Goal: Answer question/provide support: Share knowledge or assist other users

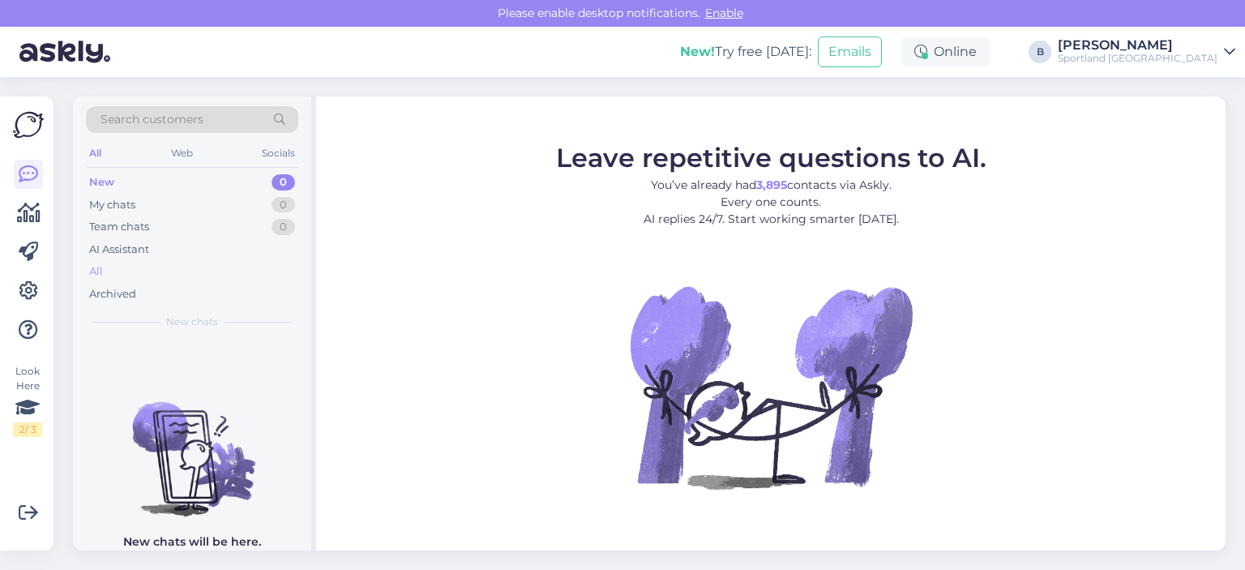
click at [118, 263] on div "All" at bounding box center [192, 271] width 212 height 23
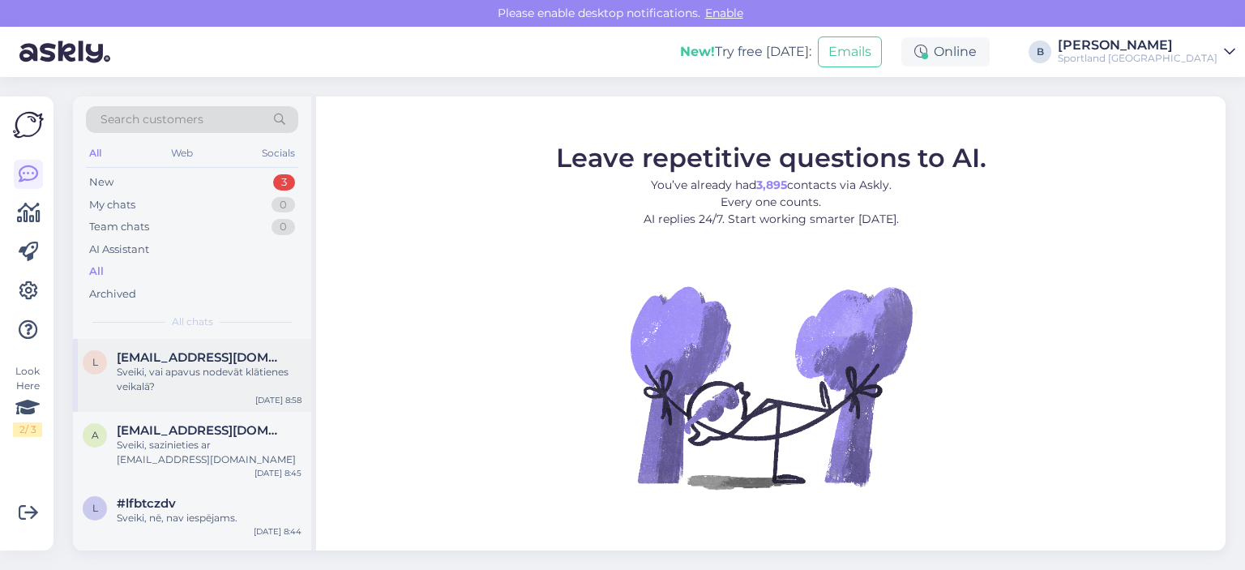
click at [179, 371] on div "Sveiki, vai apavus nodevāt klātienes veikalā?" at bounding box center [209, 379] width 185 height 29
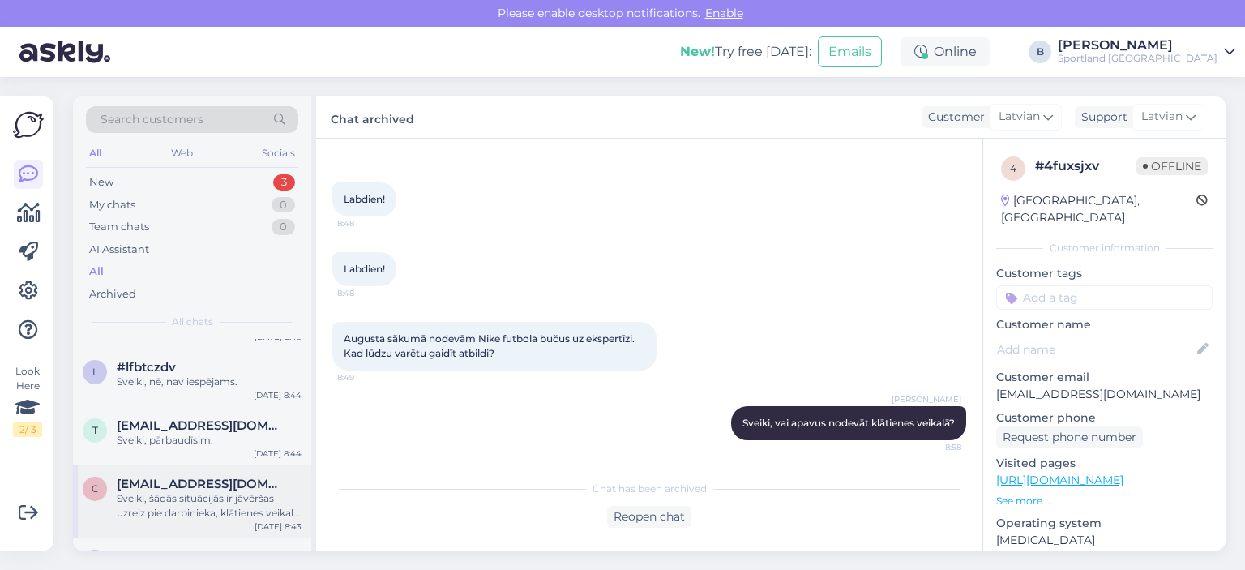
scroll to position [162, 0]
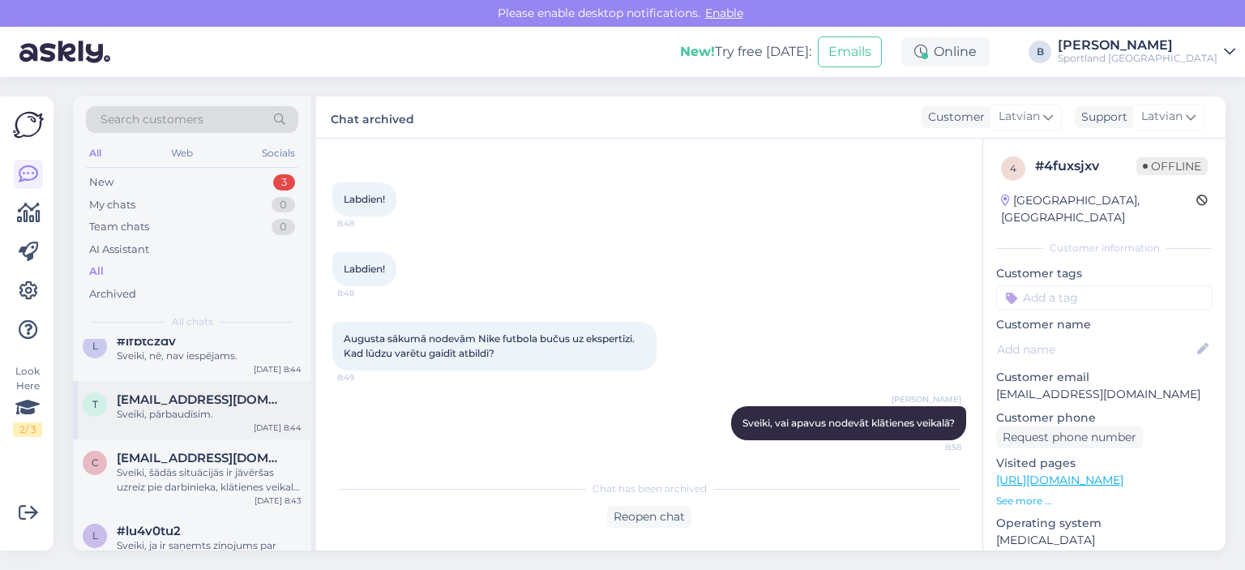
click at [199, 416] on div "Sveiki, pārbaudīsim." at bounding box center [209, 414] width 185 height 15
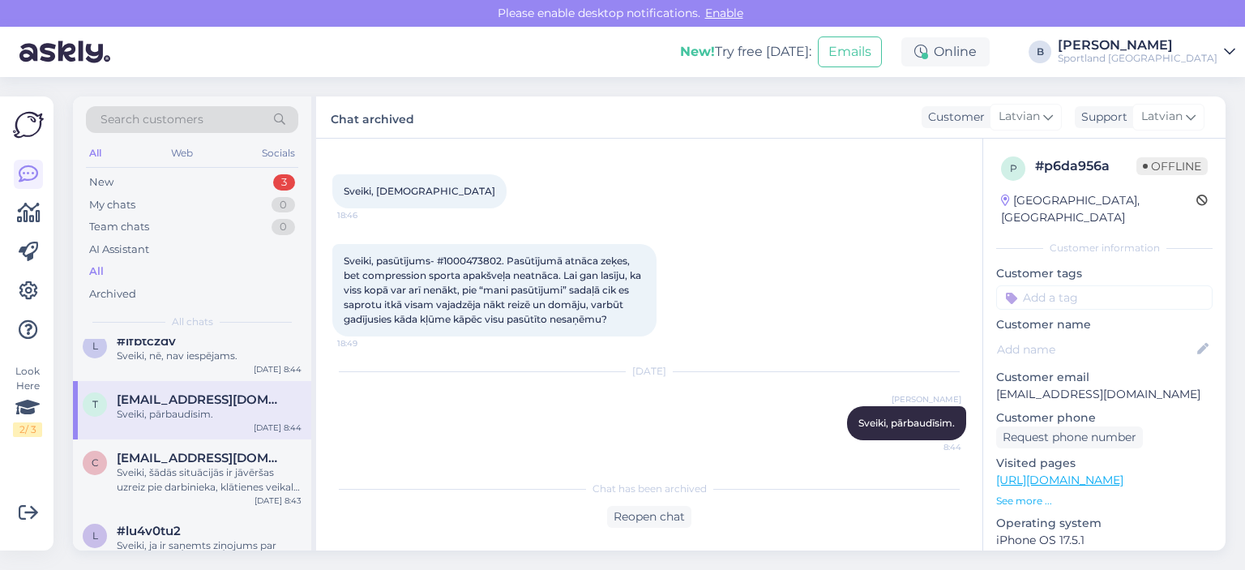
click at [461, 259] on span "Sveiki, pasūtījums- #1000473802. Pasūtījumā atnāca zeķes, bet compression sport…" at bounding box center [494, 290] width 300 height 71
copy span "1000473802"
click at [630, 499] on div "Reopen chat" at bounding box center [649, 517] width 84 height 22
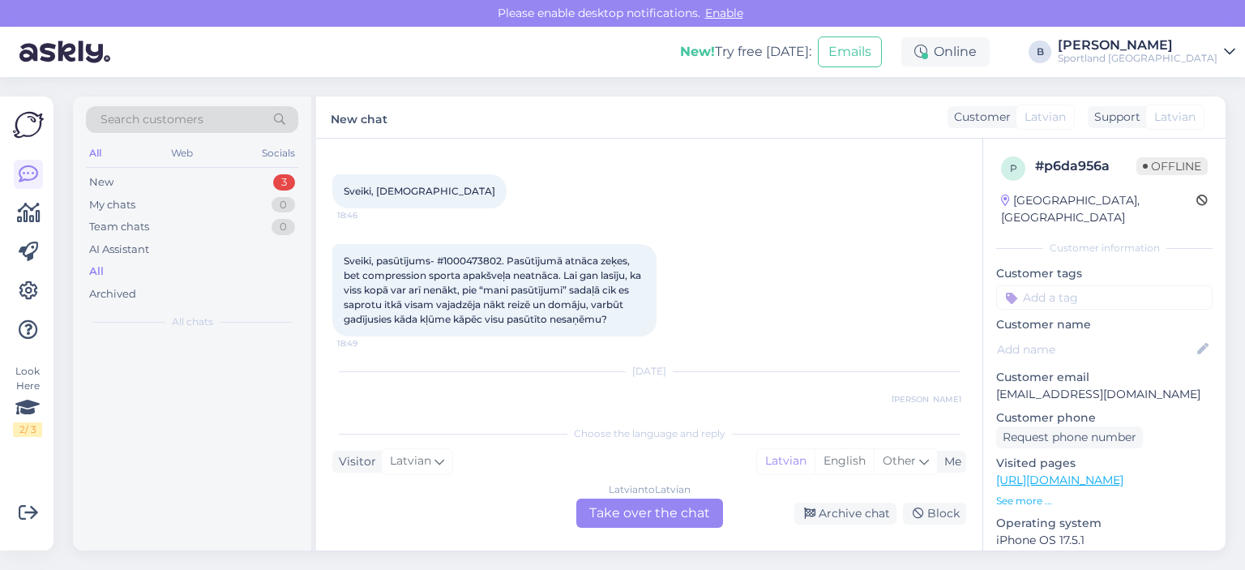
click at [698, 499] on div "Latvian to Latvian Take over the chat" at bounding box center [649, 513] width 147 height 29
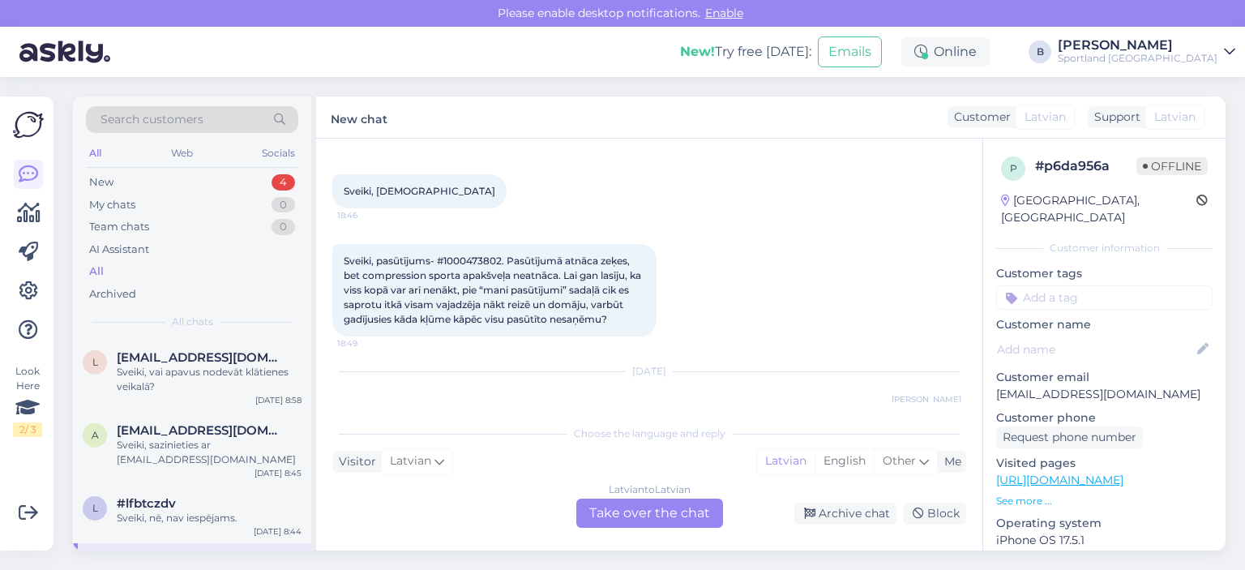
scroll to position [62, 0]
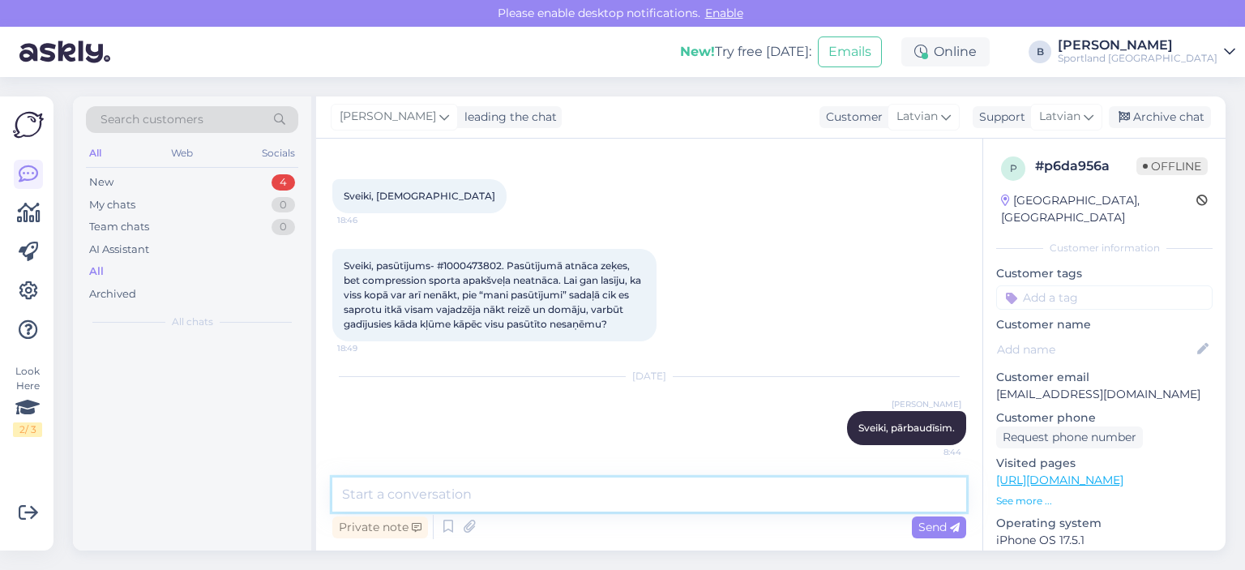
click at [690, 499] on textarea at bounding box center [649, 495] width 634 height 34
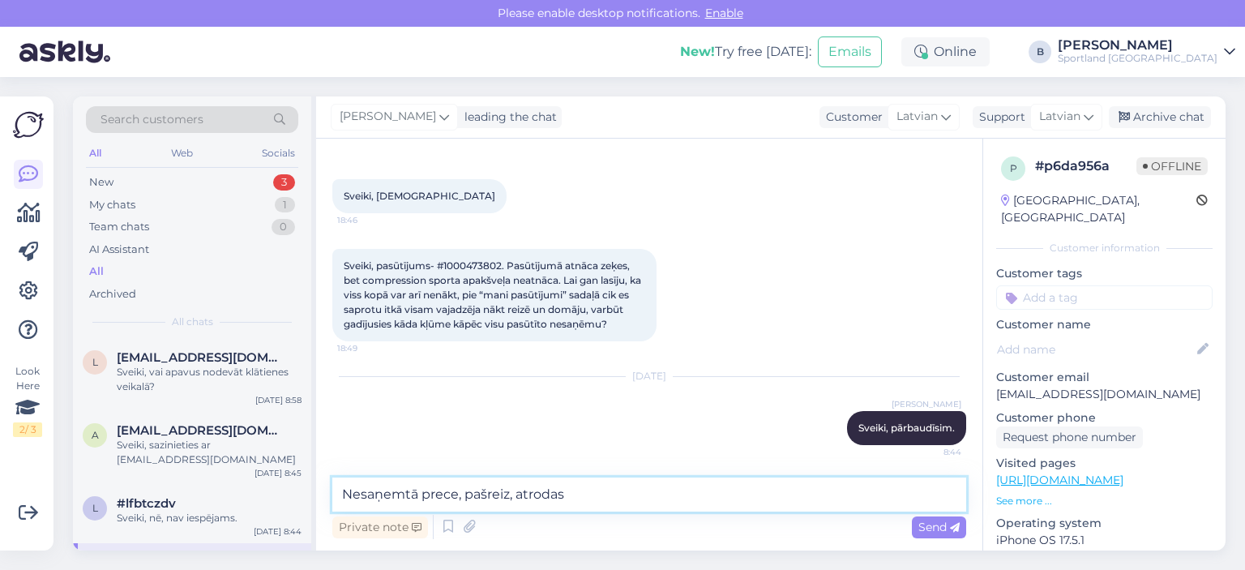
click at [660, 495] on textarea "Nesaņemtā prece, pašreiz, atrodas" at bounding box center [649, 495] width 634 height 34
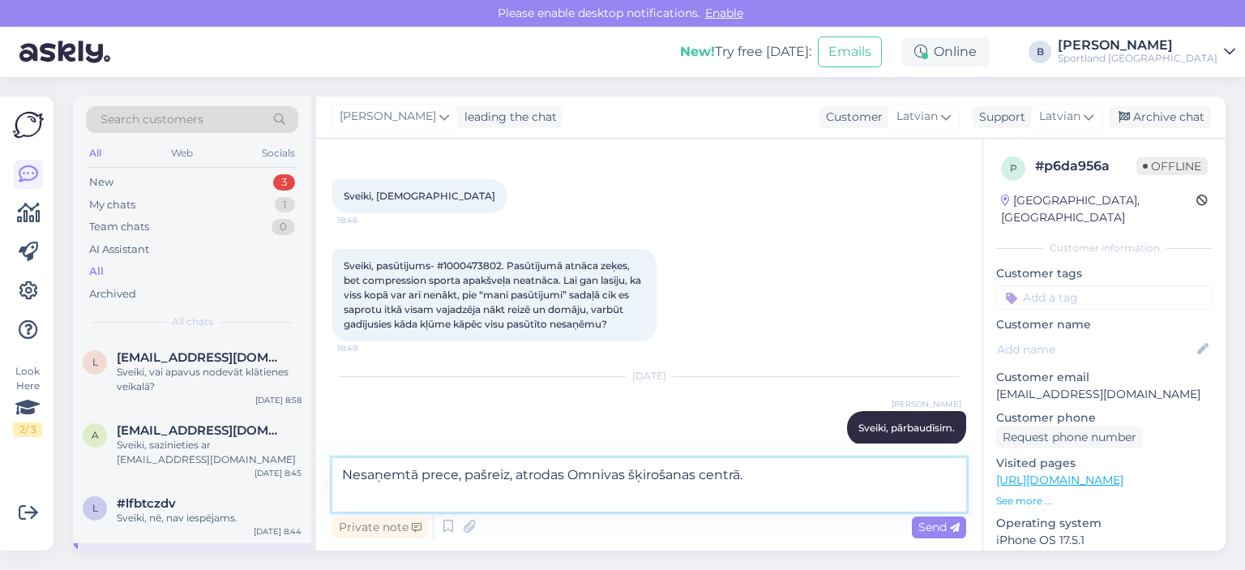
scroll to position [66, 0]
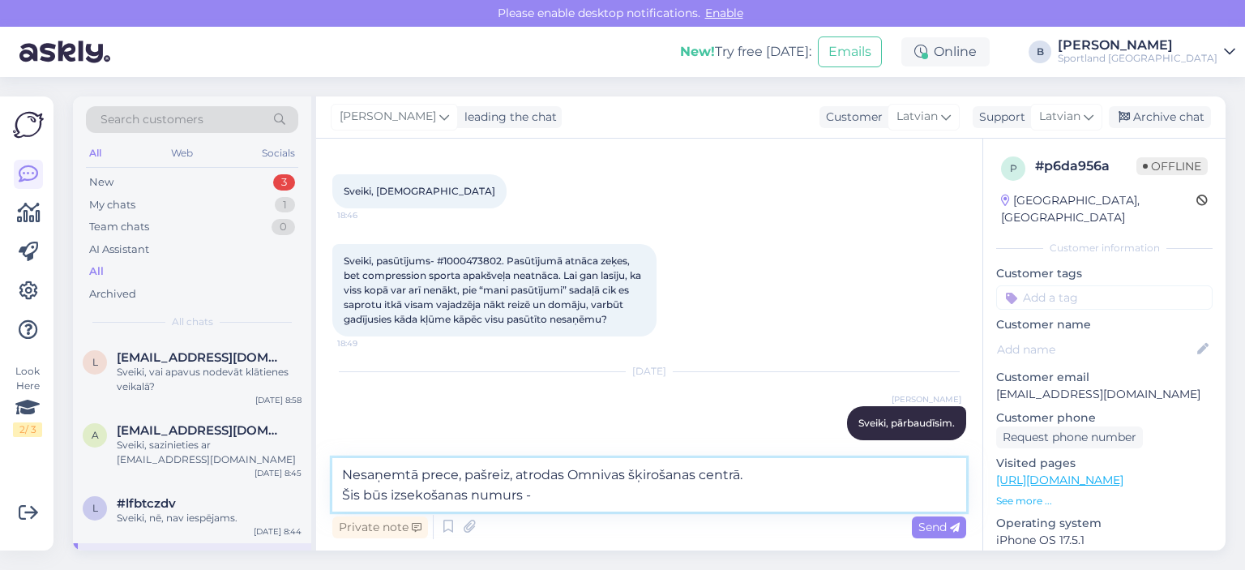
paste textarea "CC827853724EE"
type textarea "Nesaņemtā prece, pašreiz, atrodas Omnivas šķirošanas centrā. Šis būs izsekošana…"
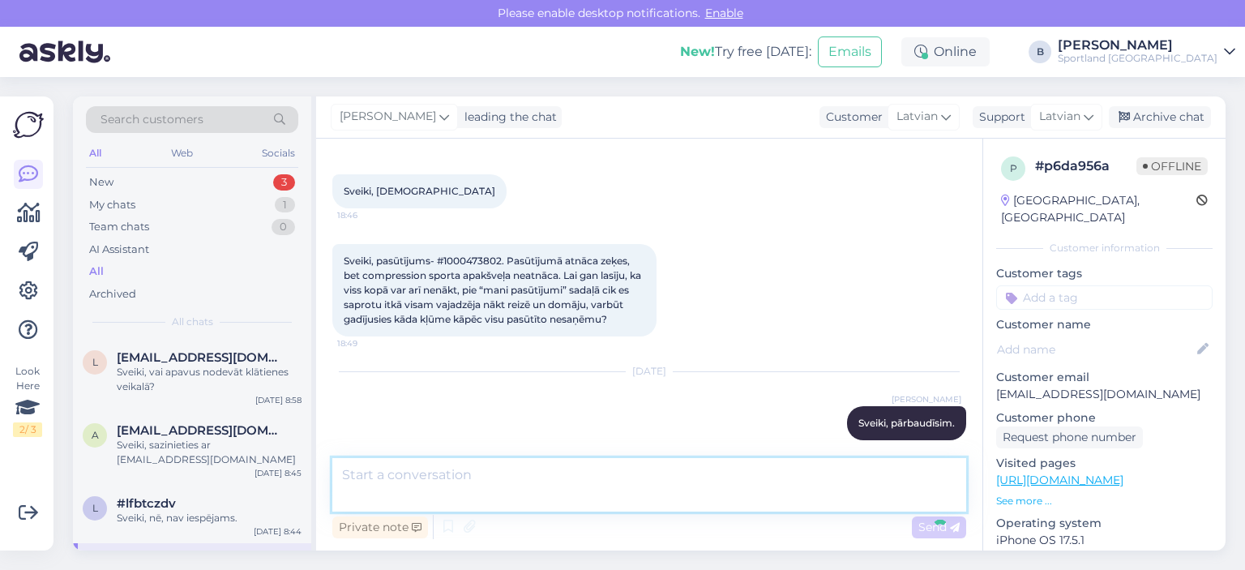
scroll to position [161, 0]
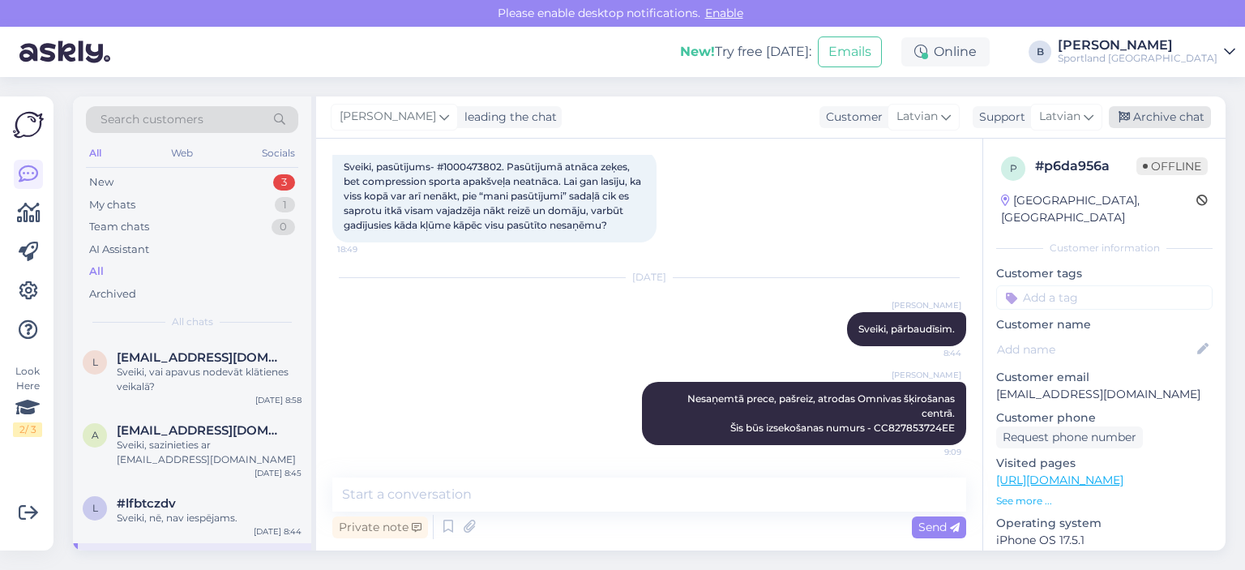
click at [747, 122] on div "Archive chat" at bounding box center [1160, 117] width 102 height 22
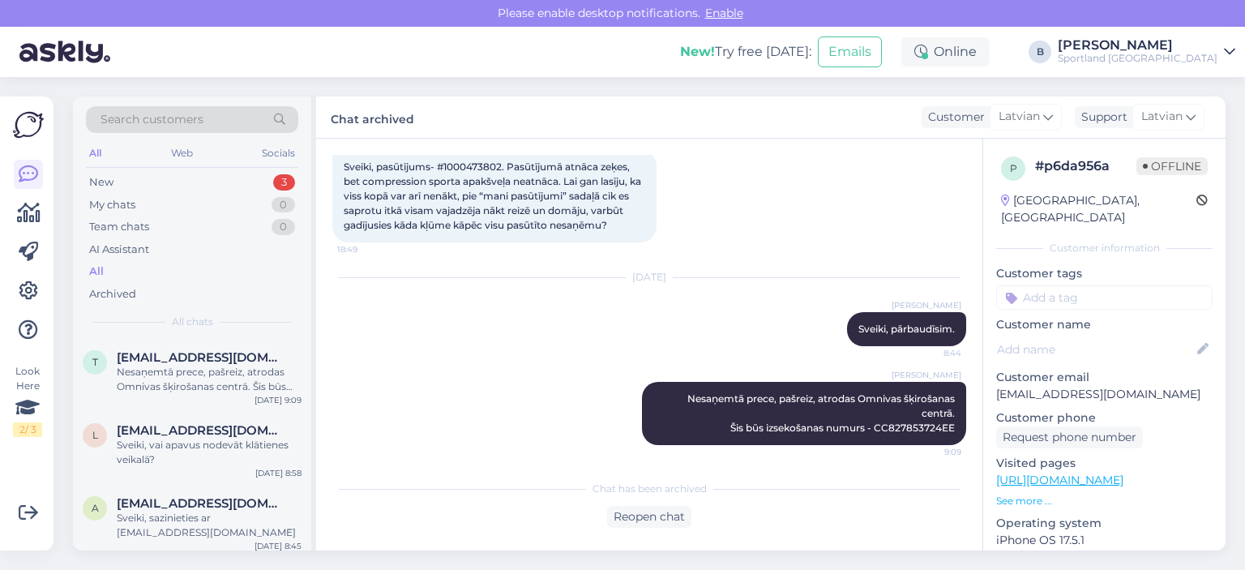
scroll to position [165, 0]
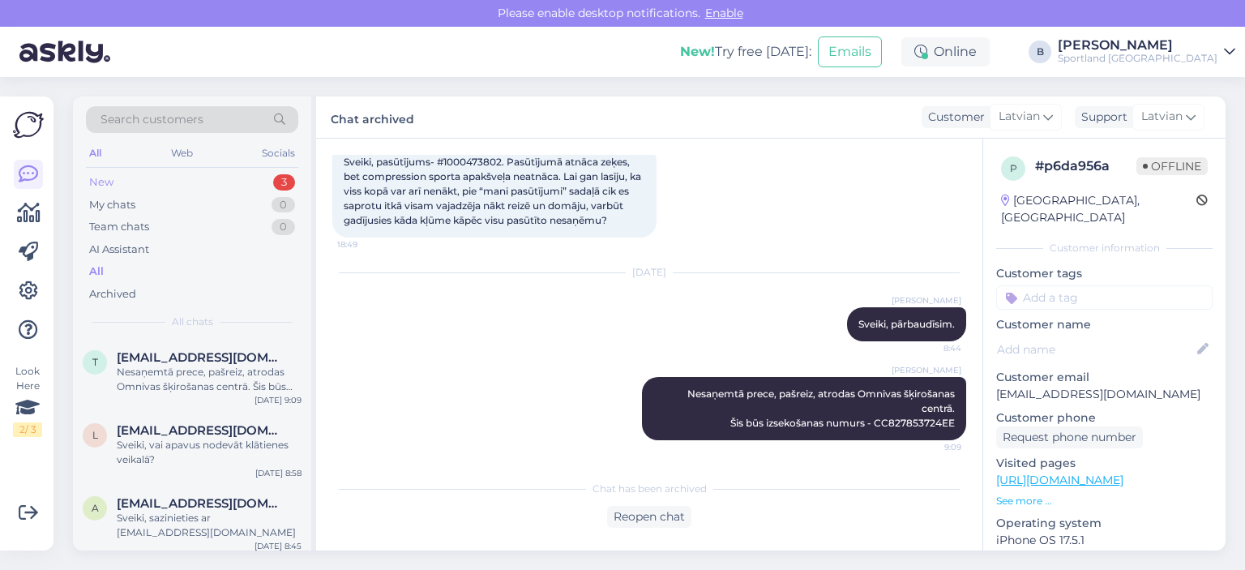
click at [135, 178] on div "New 3" at bounding box center [192, 182] width 212 height 23
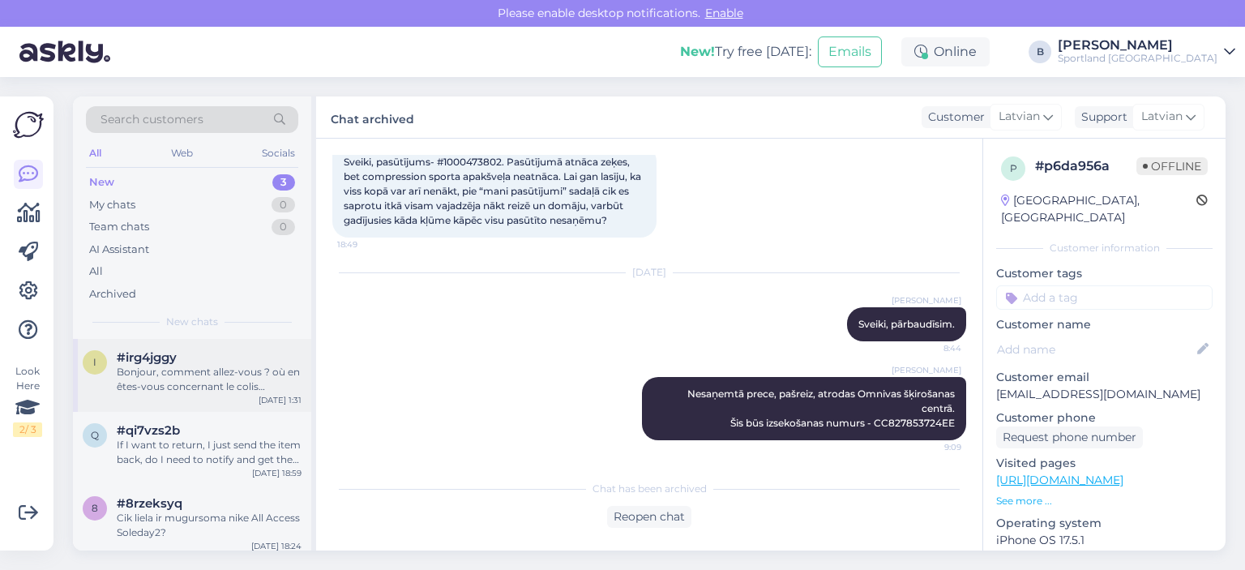
click at [206, 370] on div "Bonjour, comment allez-vous ? où en êtes-vous concernant le colis manquant s’il…" at bounding box center [209, 379] width 185 height 29
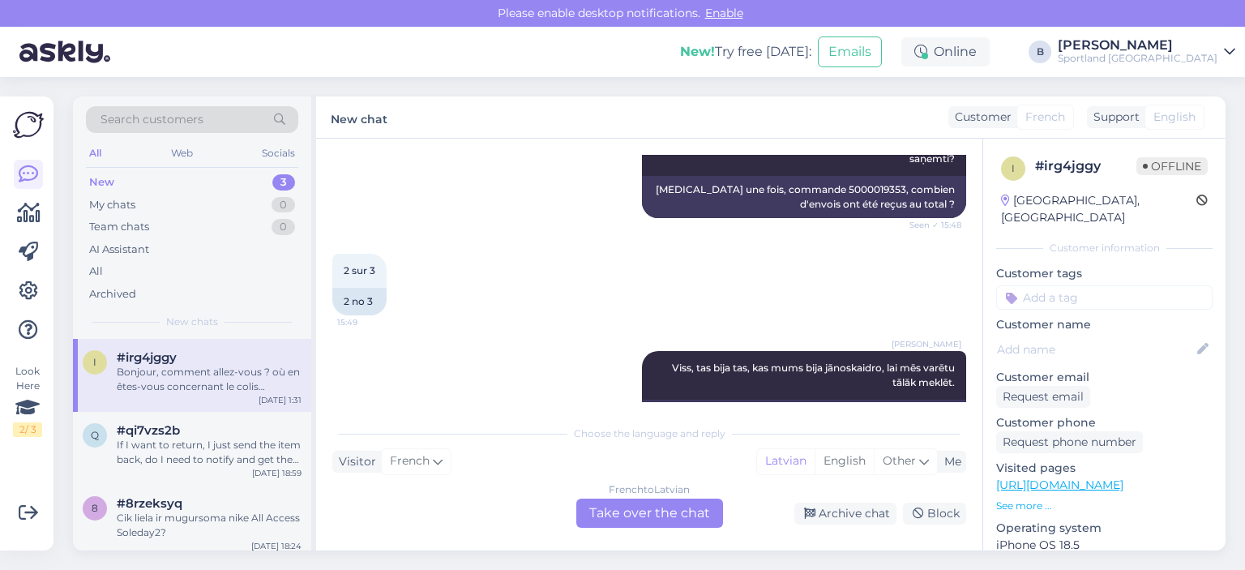
scroll to position [6368, 0]
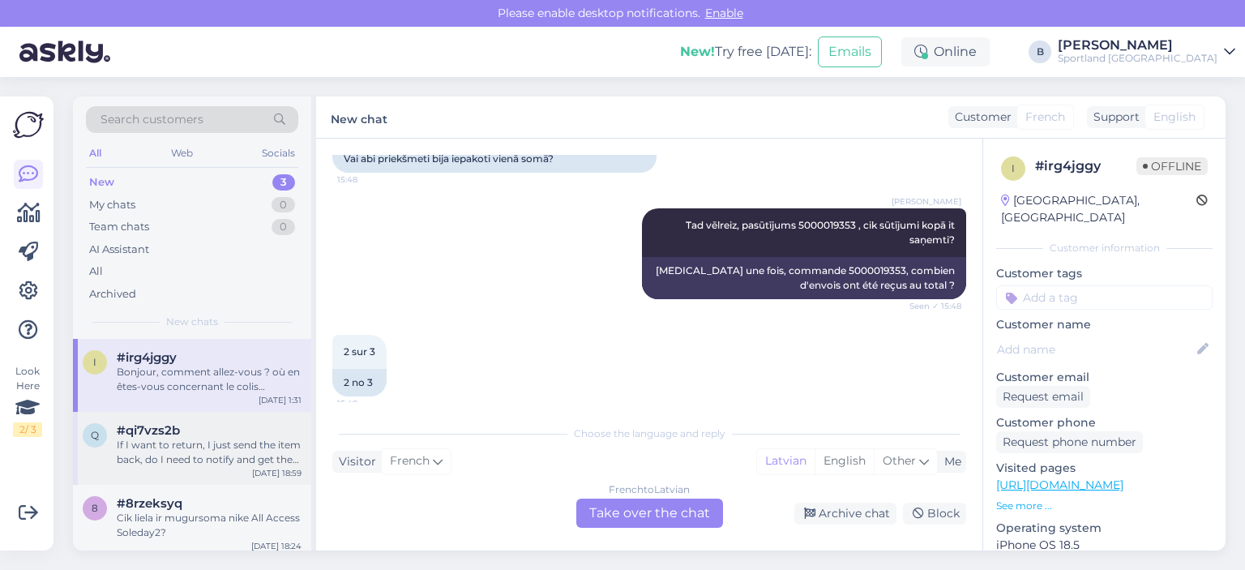
click at [216, 433] on div "#qi7vzs2b" at bounding box center [209, 430] width 185 height 15
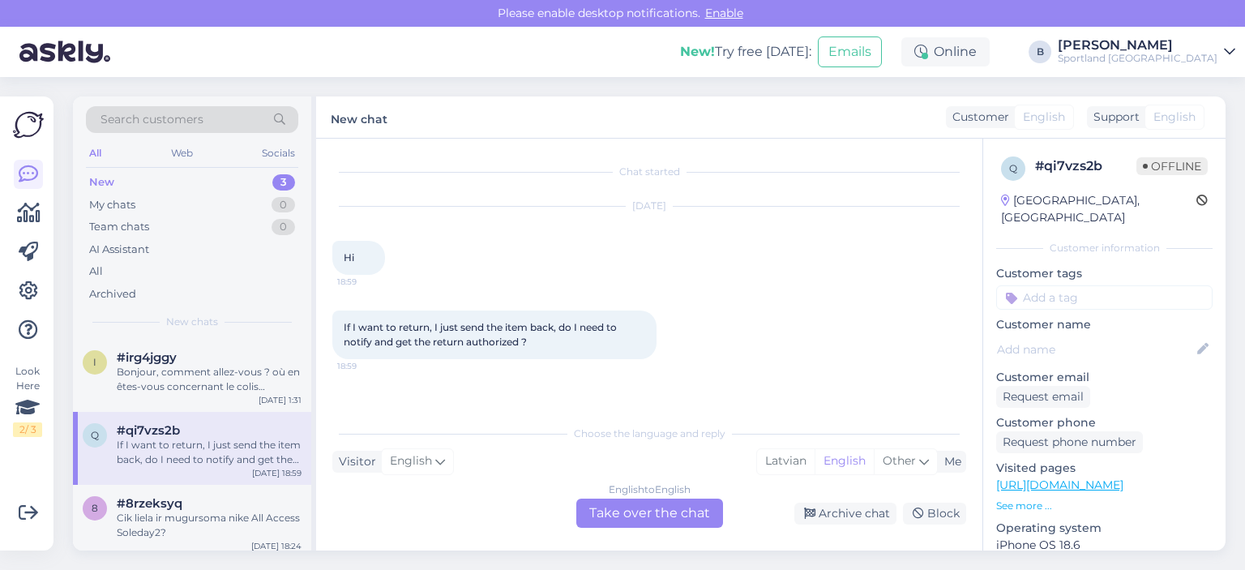
click at [649, 499] on div "English to English Take over the chat" at bounding box center [649, 513] width 147 height 29
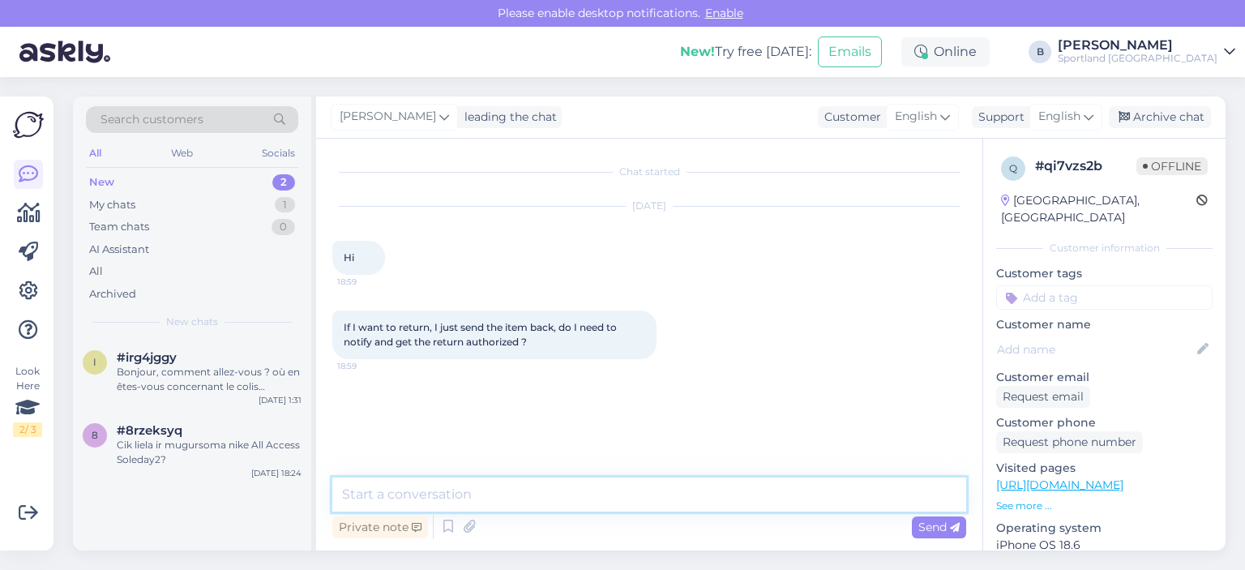
click at [653, 486] on textarea at bounding box center [649, 495] width 634 height 34
click at [747, 114] on span "English" at bounding box center [1060, 117] width 42 height 18
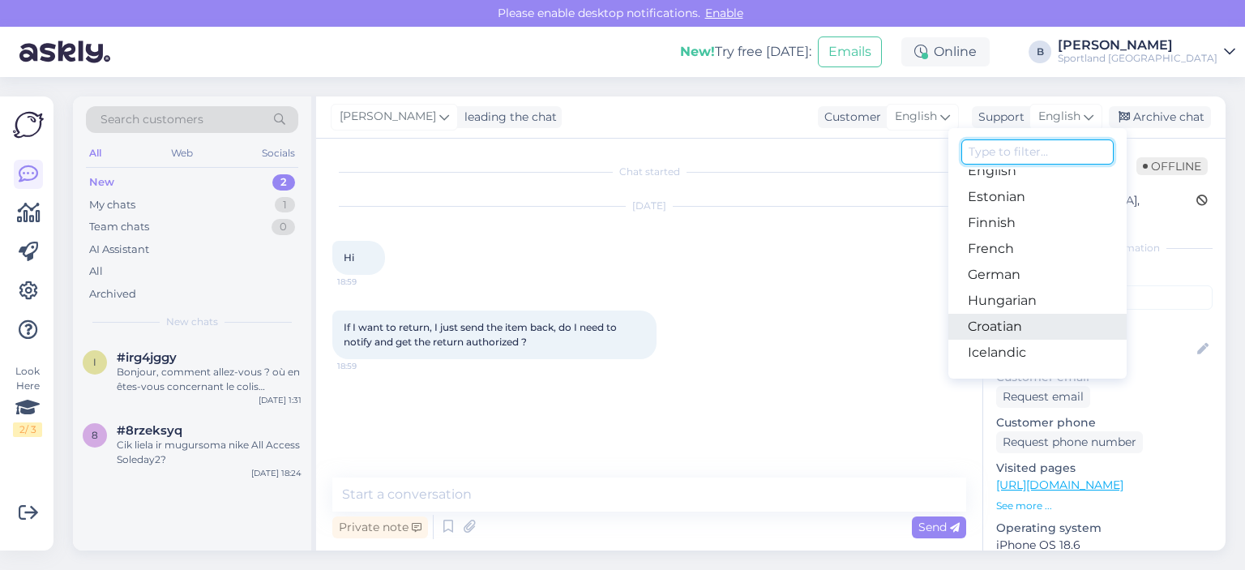
scroll to position [162, 0]
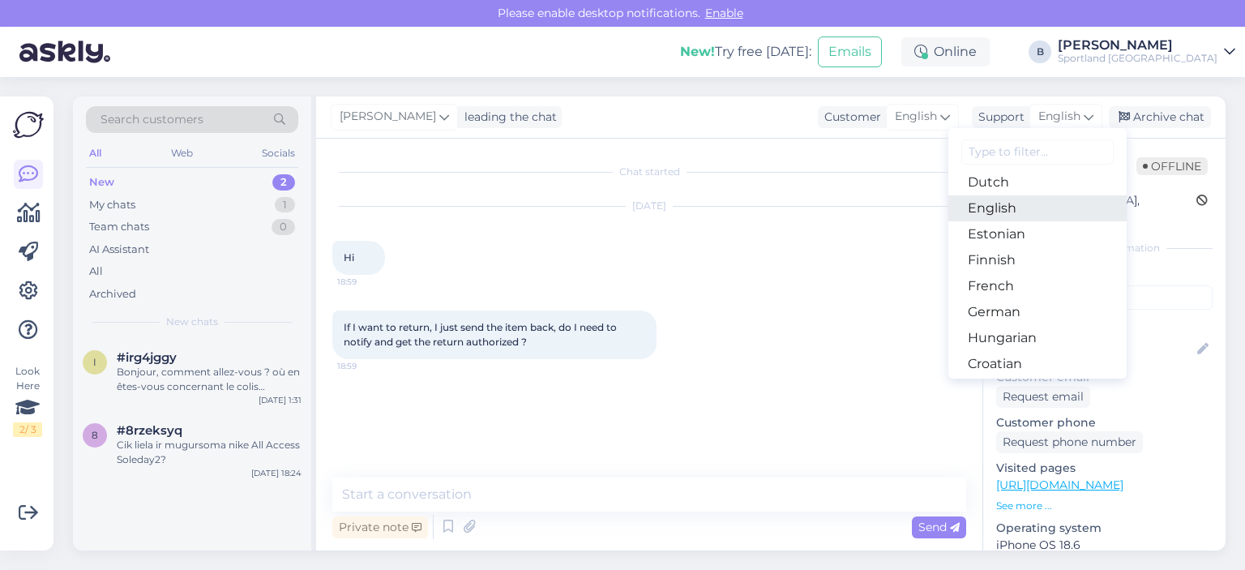
click at [747, 209] on link "English" at bounding box center [1038, 208] width 178 height 26
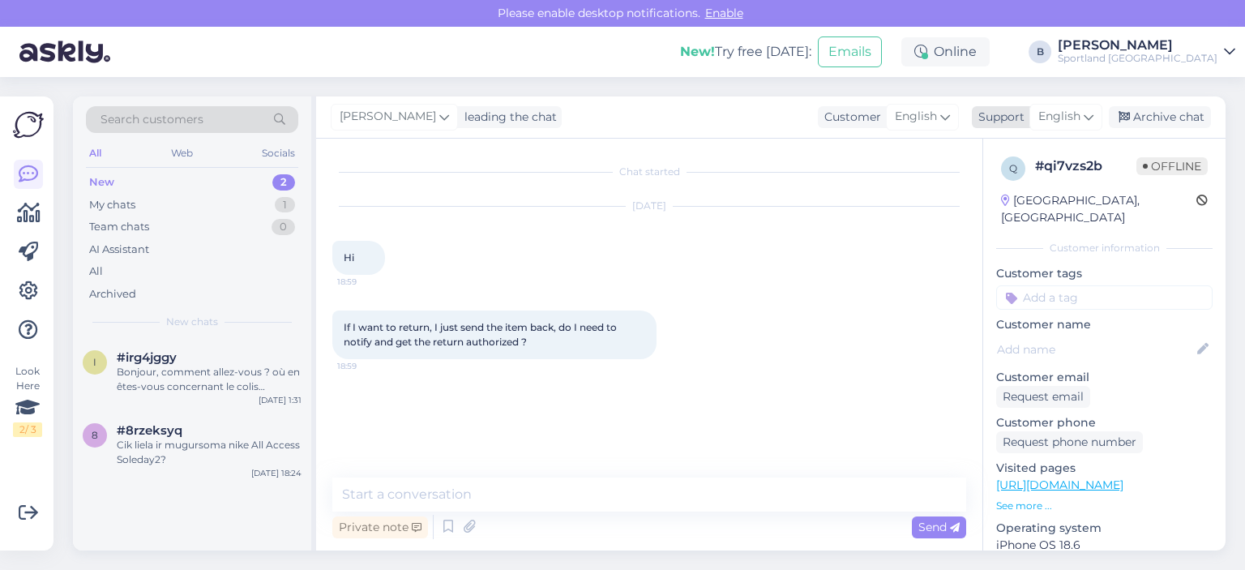
click at [747, 109] on span "English" at bounding box center [1060, 117] width 42 height 18
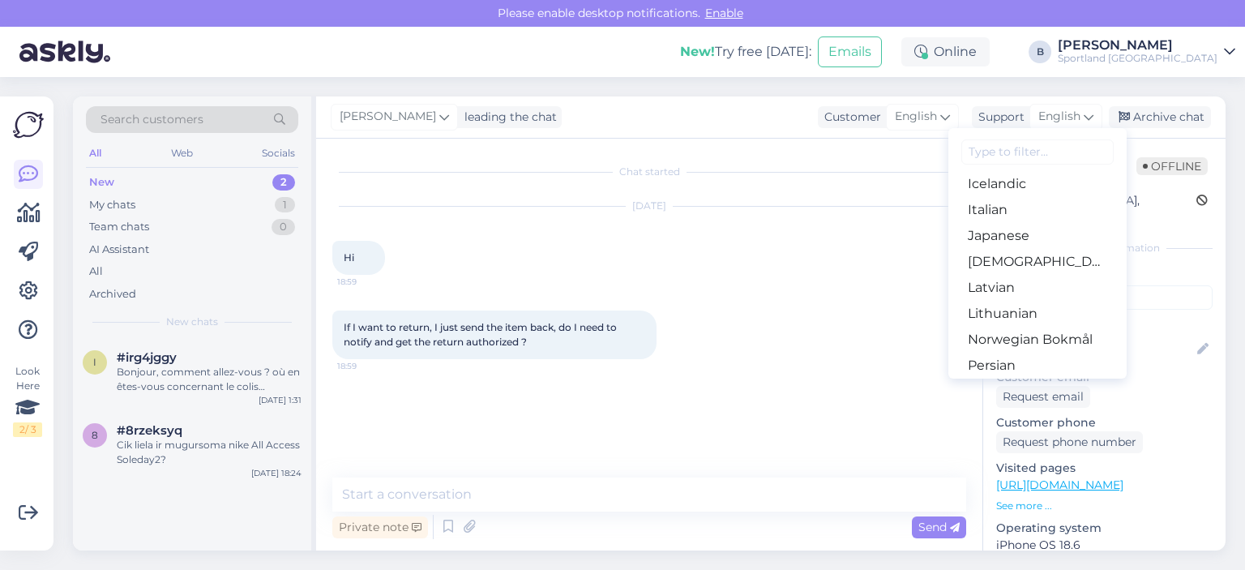
scroll to position [405, 0]
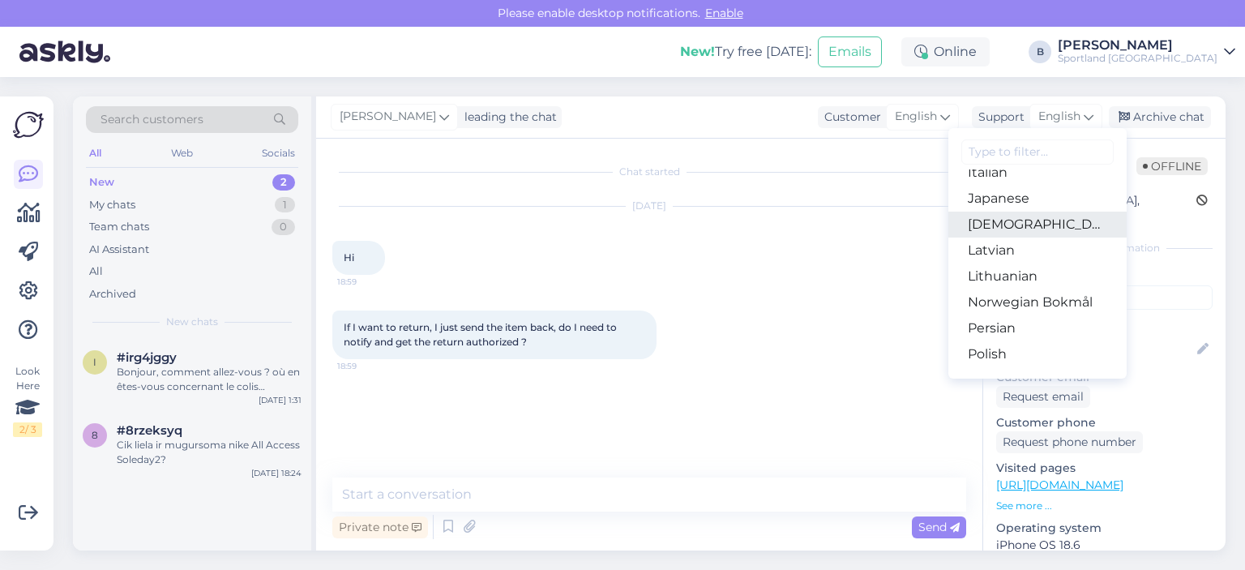
click at [747, 235] on link "[DEMOGRAPHIC_DATA]" at bounding box center [1038, 225] width 178 height 26
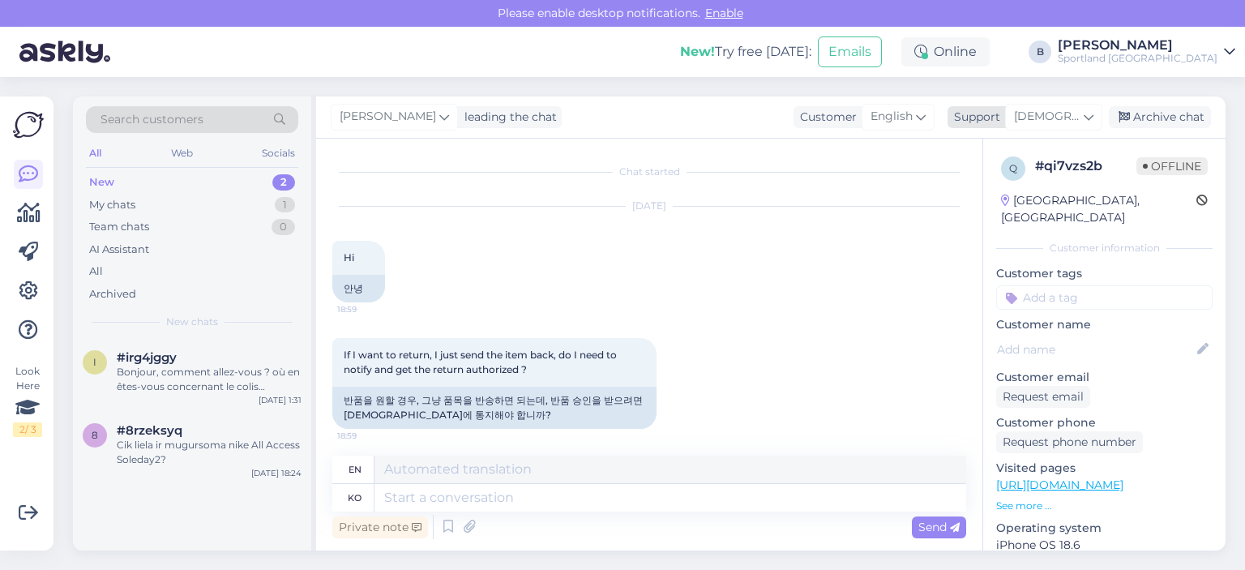
click at [747, 118] on span "[DEMOGRAPHIC_DATA]" at bounding box center [1047, 117] width 66 height 18
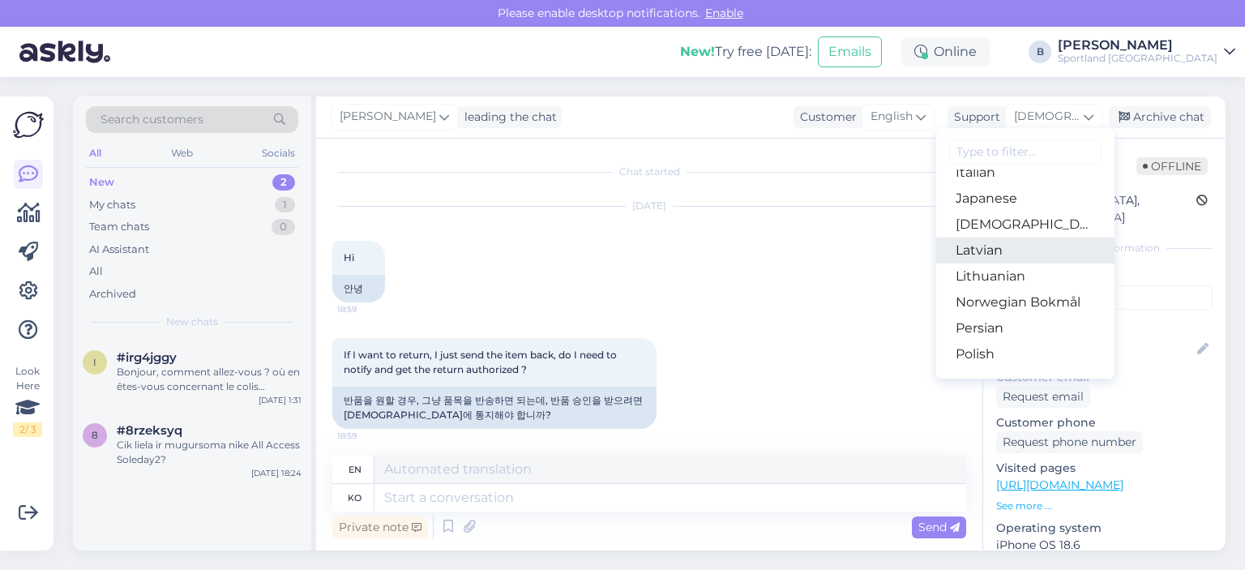
click at [747, 255] on link "Latvian" at bounding box center [1025, 251] width 178 height 26
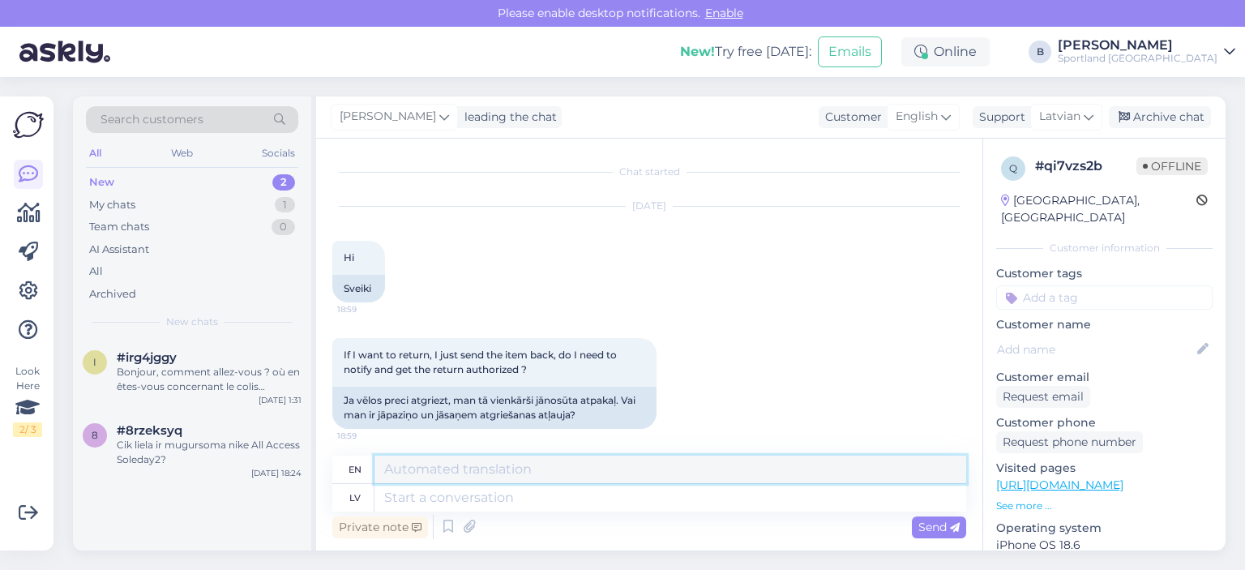
click at [562, 482] on textarea at bounding box center [671, 470] width 592 height 28
type textarea "S"
type textarea "Sveiki,"
type textarea "Hello,"
type textarea "[PERSON_NAME], Jūs t"
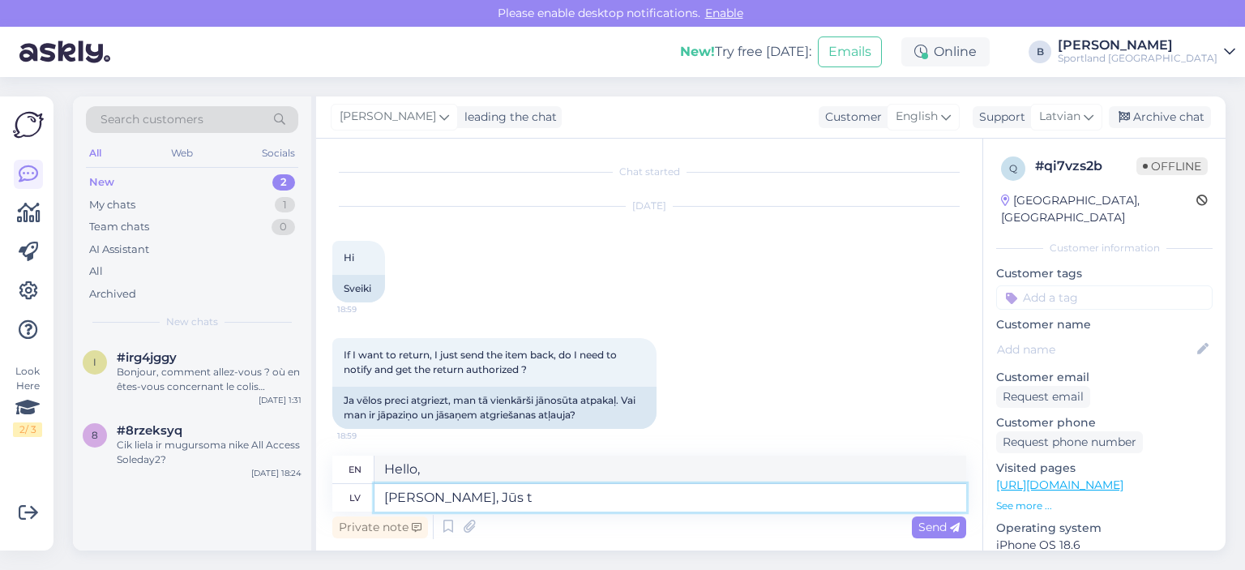
type textarea "Hello, you"
type textarea "Sveiki, Jūs to vienkārši va"
type textarea "Hello, you just did it."
type textarea "Sveiki, Jūs to vienkārši varat mu"
type textarea "Hi, you can do it easily."
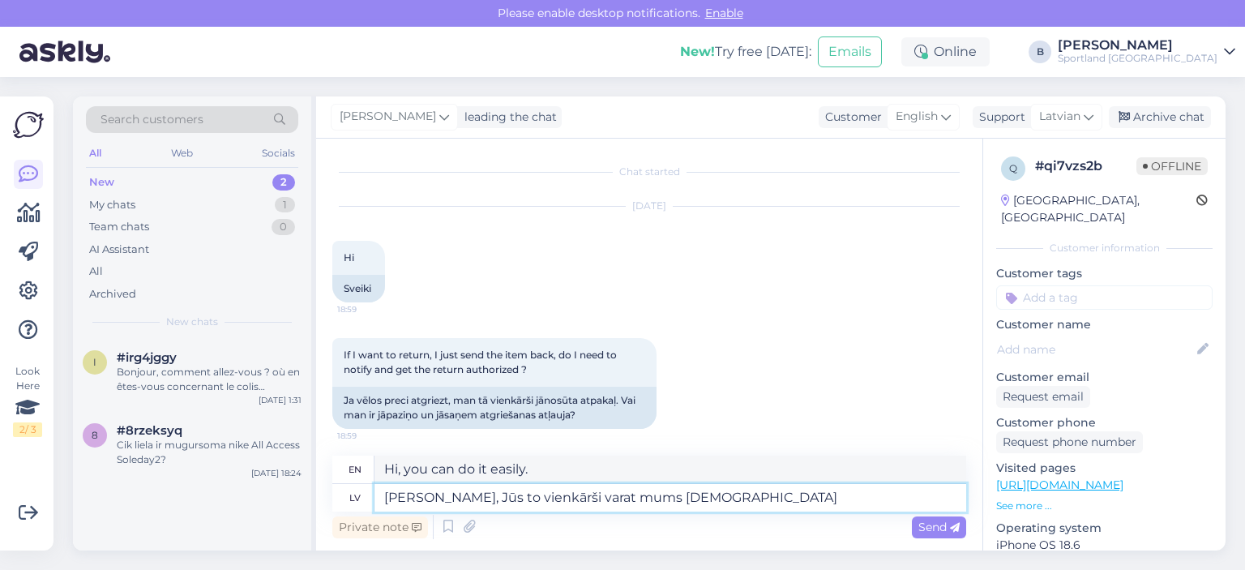
type textarea "[PERSON_NAME], Jūs to vienkārši varat mums [DEMOGRAPHIC_DATA]"
type textarea "Hello, you can simply do it for us."
type textarea "[PERSON_NAME], Jūs to vienkārši varat mums [DEMOGRAPHIC_DATA] a"
type textarea "Hi, you can simply send it to us."
type textarea "Sveiki, Jūs to vienkārši varat mums sūtīt atpakaļ,"
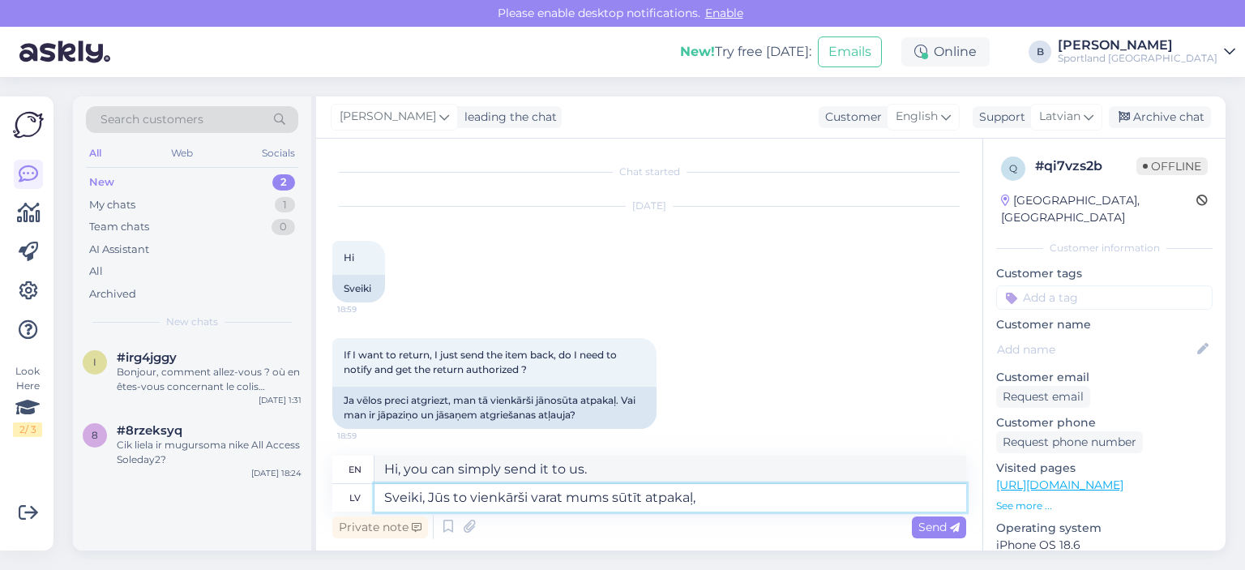
type textarea "Hi, you can simply send it back to us,"
type textarea "Sveiki, Jūs to vienkārši varat mums sūtīt atpakaļ, vai"
type textarea "Hello, you can simply send it back to us, or"
type textarea "Sveiki, Jūs to vienkārši varat mums sūtīt atpakaļ, vai, ja"
type textarea "Hello, you can simply send it back to us, or,"
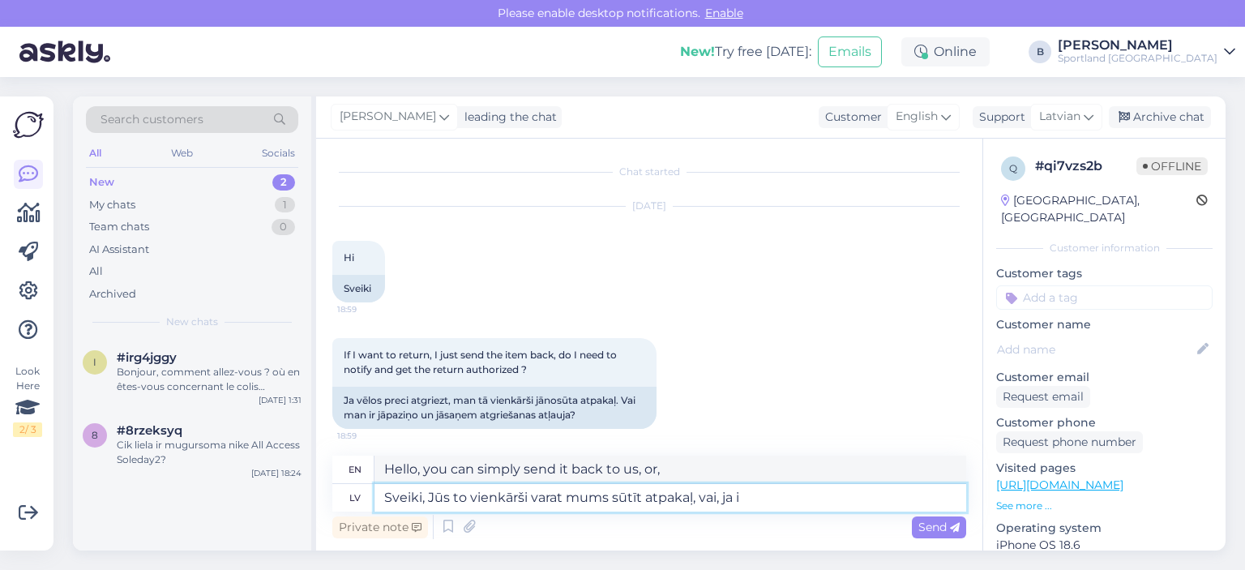
type textarea "Sveiki, Jūs to vienkārši varat mums sūtīt atpakaļ, vai, ja ir"
type textarea "Hello, you can simply send it back to us, or if"
type textarea "Sveiki, Jūs to vienkārši varat mums sūtīt atpakaļ, vai, ja ir"
type textarea "Hello, you can simply send it back to [GEOGRAPHIC_DATA], or if you have"
type textarea "[PERSON_NAME], Jūs to vienkārši varat mums sūtīt atpakaļ, vai, ja ir pieejams kā"
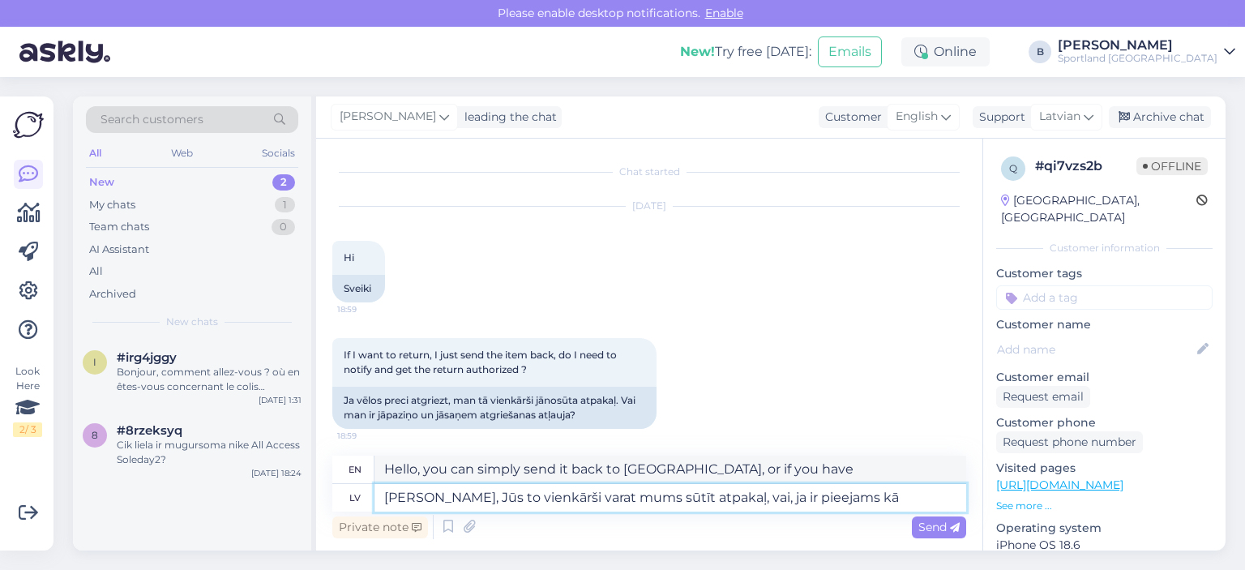
type textarea "Hello, you can simply send it back to us, or if available"
type textarea "Sveiki, Jūs to vienkārši varat mums sūtīt atpakaļ, vai, ja ir pieejams kāds"
type textarea "Hello, you can simply send it back to us, or if someone is available"
type textarea "Sveiki, Jūs to vienkārši varat mums sūtīt atpakaļ, vai, ja ir pieejams kāds fiz…"
type textarea "Hello, you can simply send it back to [GEOGRAPHIC_DATA], or if there is a physi…"
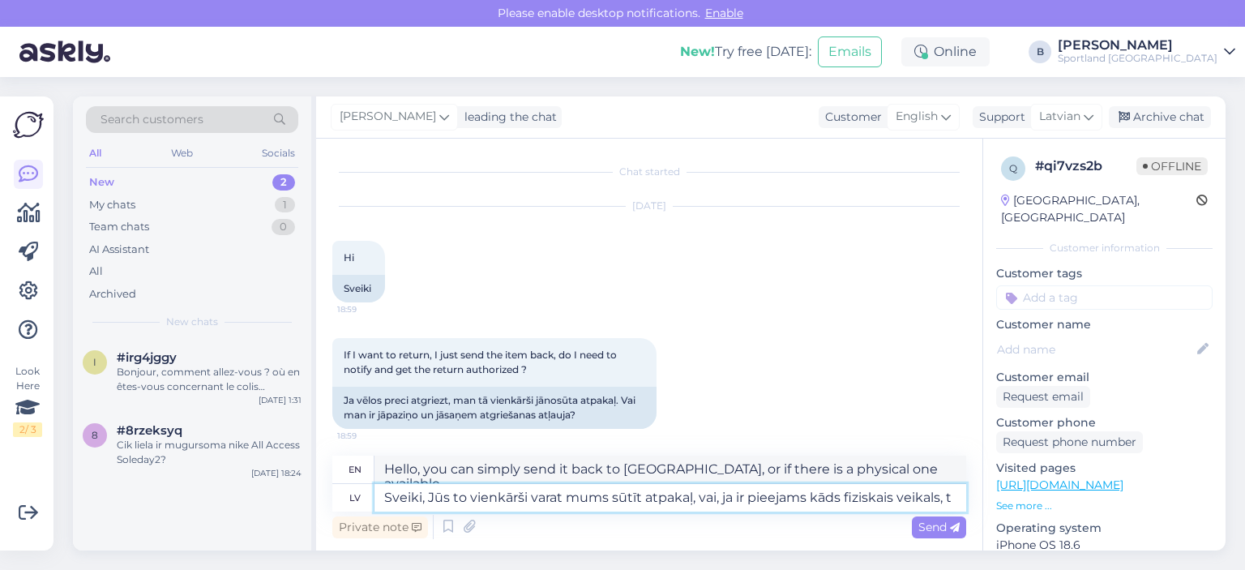
type textarea "Sveiki, Jūs to vienkārši varat mums sūtīt atpakaļ, vai, ja ir pieejams kāds fiz…"
type textarea "Hi, you can simply send it back to [GEOGRAPHIC_DATA], or if there is a physical…"
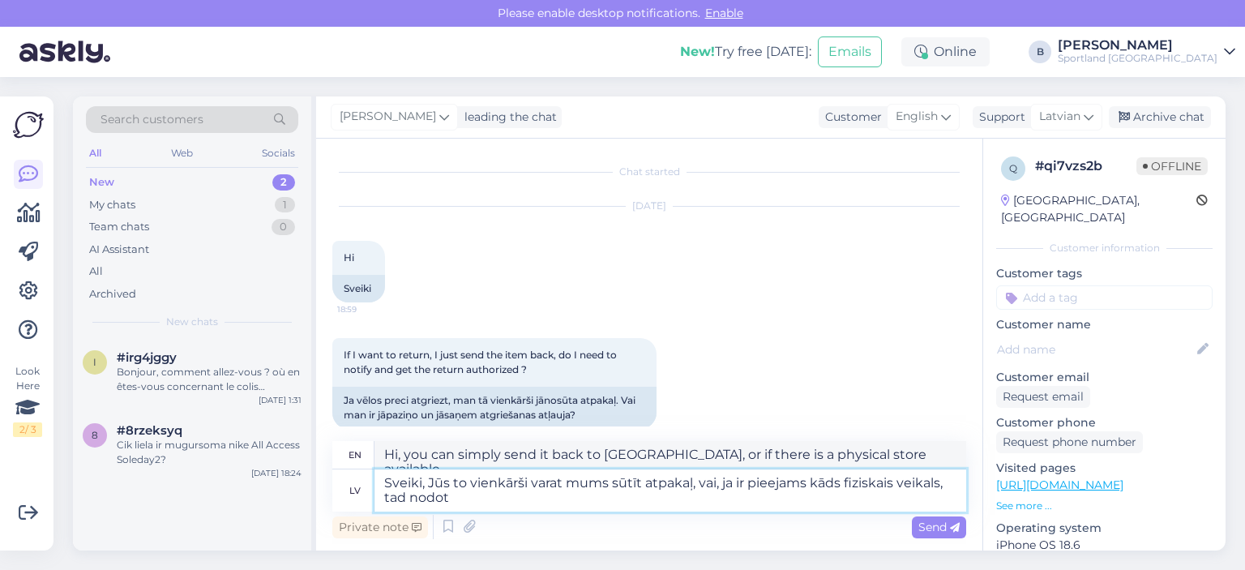
type textarea "Sveiki, Jūs to vienkārši varat mums sūtīt atpakaļ, vai, ja ir pieejams kāds fiz…"
type textarea "Hello, you can simply send it back to us, or if there is a physical store avail…"
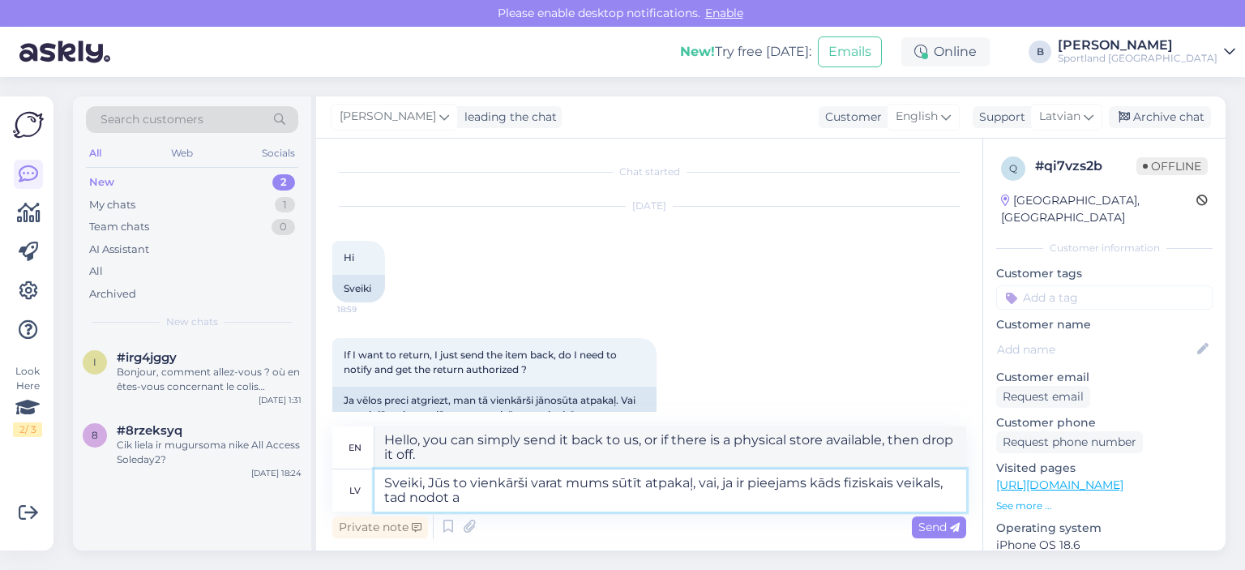
type textarea "Sveiki, Jūs to vienkārši varat mums sūtīt atpakaļ, vai, ja ir pieejams kāds fiz…"
type textarea "Hello, you can simply send it back to [GEOGRAPHIC_DATA], or if there is a physi…"
type textarea "Sveiki, Jūs to vienkārši varat mums sūtīt atpakaļ, vai, ja ir pieejams kāds fiz…"
type textarea "Hello, you can simply send it back to us, or if there is a physical store avail…"
type textarea "Sveiki, Jūs to vienkārši varat mums sūtīt atpakaļ, vai, ja ir pieejams kāds fiz…"
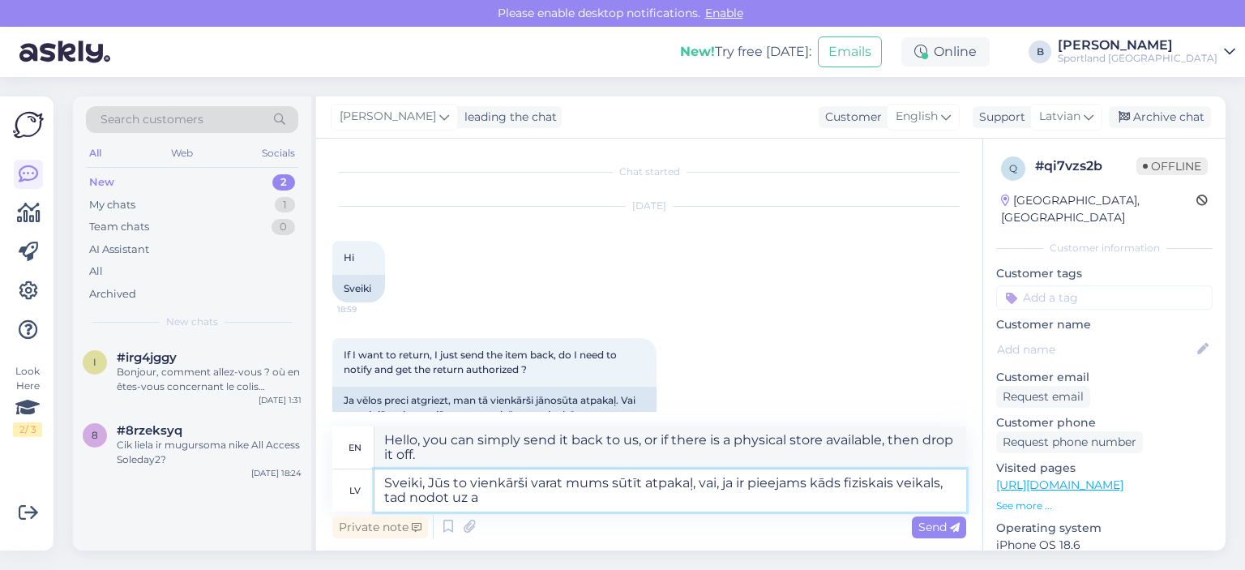
type textarea "Hello, you can simply send it back to us, or if there is a physical store avail…"
type textarea "Sveiki, Jūs to vienkārši varat mums sūtīt atpakaļ, vai, ja ir pieejams kāds fiz…"
type textarea "Hello, you can simply send it back to [GEOGRAPHIC_DATA], or if there is a physi…"
type textarea "Sveiki, Jūs to vienkārši varat mums sūtīt atpakaļ, vai, ja ir pieejams kāds fiz…"
type textarea "Hello, you can simply send it back to us, or, if there is a physical store avai…"
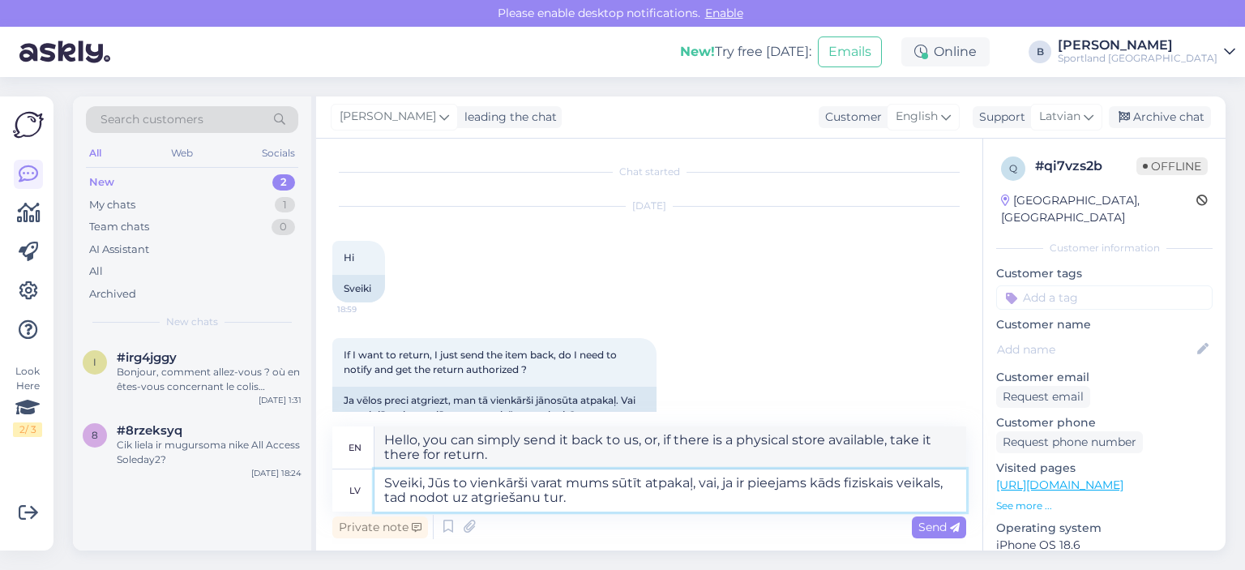
drag, startPoint x: 587, startPoint y: 502, endPoint x: 690, endPoint y: 489, distance: 103.8
click at [690, 489] on textarea "Sveiki, Jūs to vienkārši varat mums sūtīt atpakaļ, vai, ja ir pieejams kāds fiz…" at bounding box center [671, 490] width 592 height 42
type textarea "[PERSON_NAME], Jūs to vienkārši varat mums sūtīt atpakaļ. Kā"
type textarea "Hi, you can simply send it back to [GEOGRAPHIC_DATA]. K"
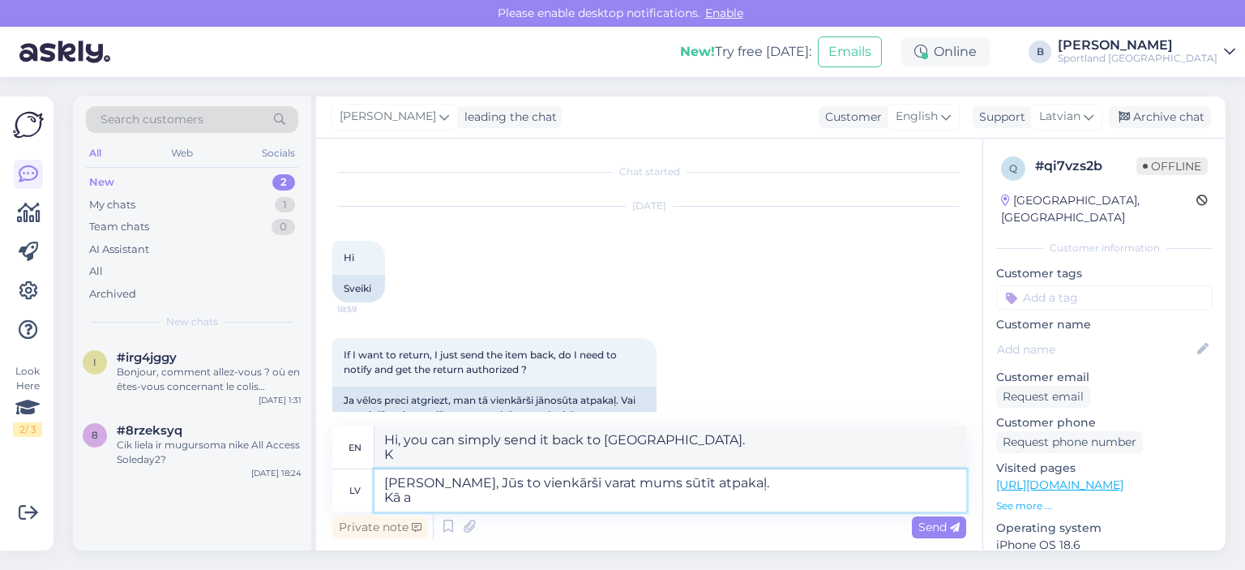
type textarea "[PERSON_NAME], Jūs to vienkārši varat mums sūtīt atpakaļ. Kā ar"
type textarea "Hi, you can simply send it back to [GEOGRAPHIC_DATA]. How"
type textarea "[PERSON_NAME], Jūs to vienkārši varat mums sūtīt atpakaļ. Kā arīm"
type textarea "Hi, you can simply send it back to [GEOGRAPHIC_DATA]. As well"
type textarea "[PERSON_NAME], Jūs to vienkārši varat mums sūtīt atpakaļ. Kā arī, ja J"
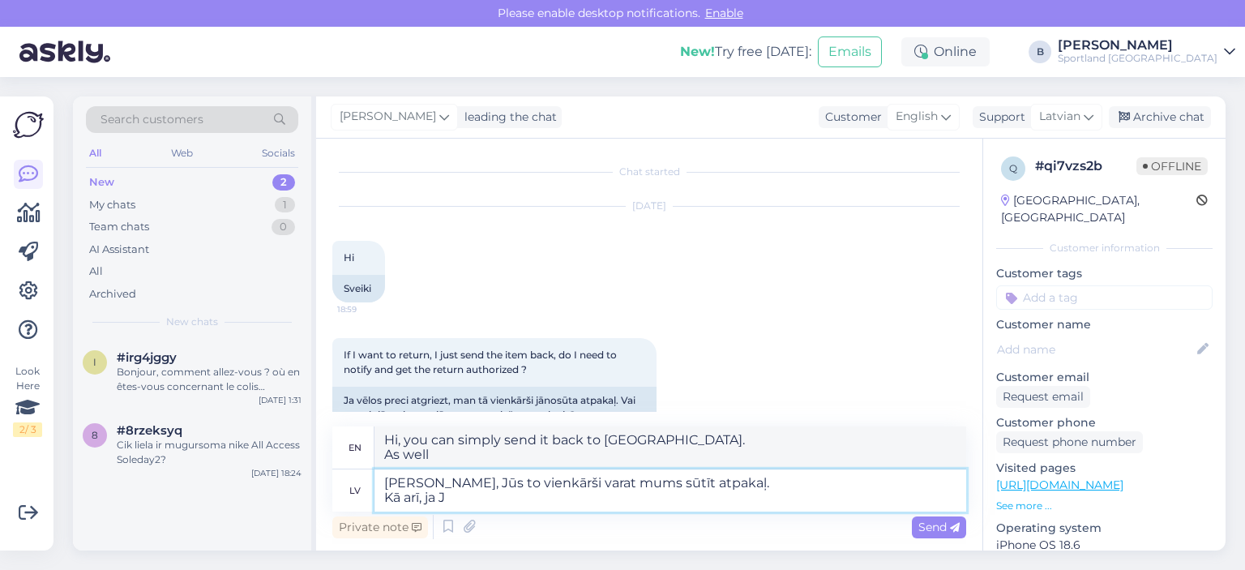
type textarea "Hello, you can simply send it back to [GEOGRAPHIC_DATA]. Also,"
type textarea "[PERSON_NAME], Jūs to vienkārši varat mums sūtīt atpakaļ. Kā arī, ja Jums"
type textarea "Hello, you can simply send it back to [GEOGRAPHIC_DATA]. Also, if"
type textarea "[PERSON_NAME], Jūs to vienkārši varat mums sūtīt atpakaļ. Kā arī, ja Jums ir pie"
type textarea "Hello, you can simply send it back to [GEOGRAPHIC_DATA]. Also, if you have"
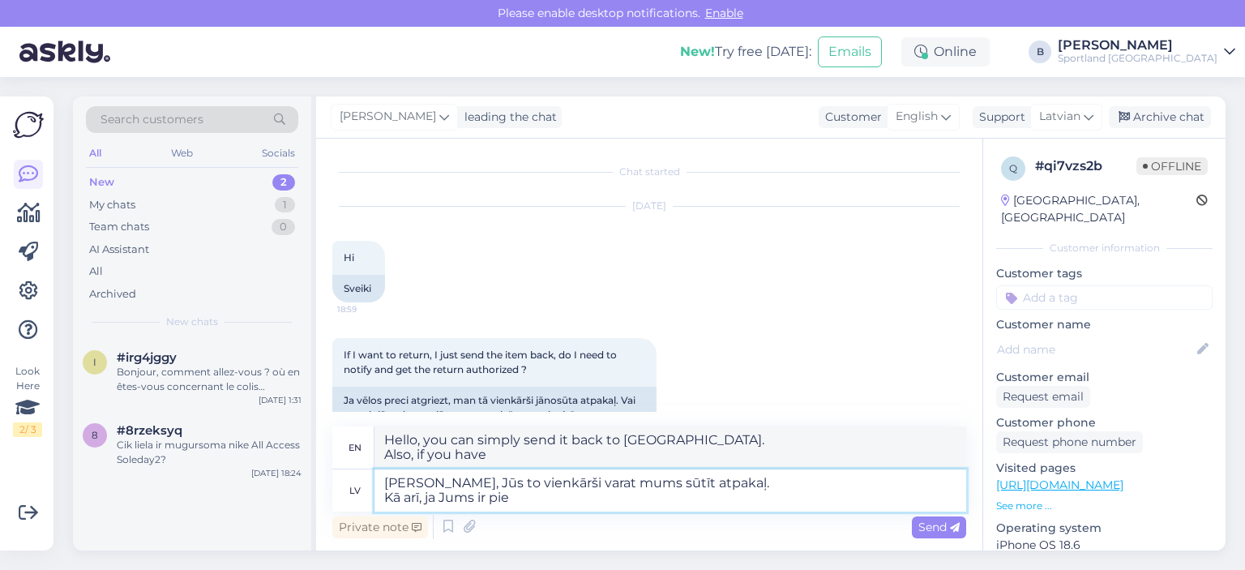
type textarea "[PERSON_NAME], Jūs to vienkārši varat mums sūtīt atpakaļ. Kā arī, ja Jums ir pi…"
type textarea "Hello, you can simply send it back to [GEOGRAPHIC_DATA]. Also, if you"
type textarea "[PERSON_NAME], Jūs to vienkārši varat mums sūtīt atpakaļ. Kā arī, ja Jums ir pi…"
type textarea "Hi, you can simply send it back to [GEOGRAPHIC_DATA]. Also, if you have access …"
type textarea "[PERSON_NAME], Jūs to vienkārši varat mums sūtīt atpakaļ. Kā arī, ja Jums ir pi…"
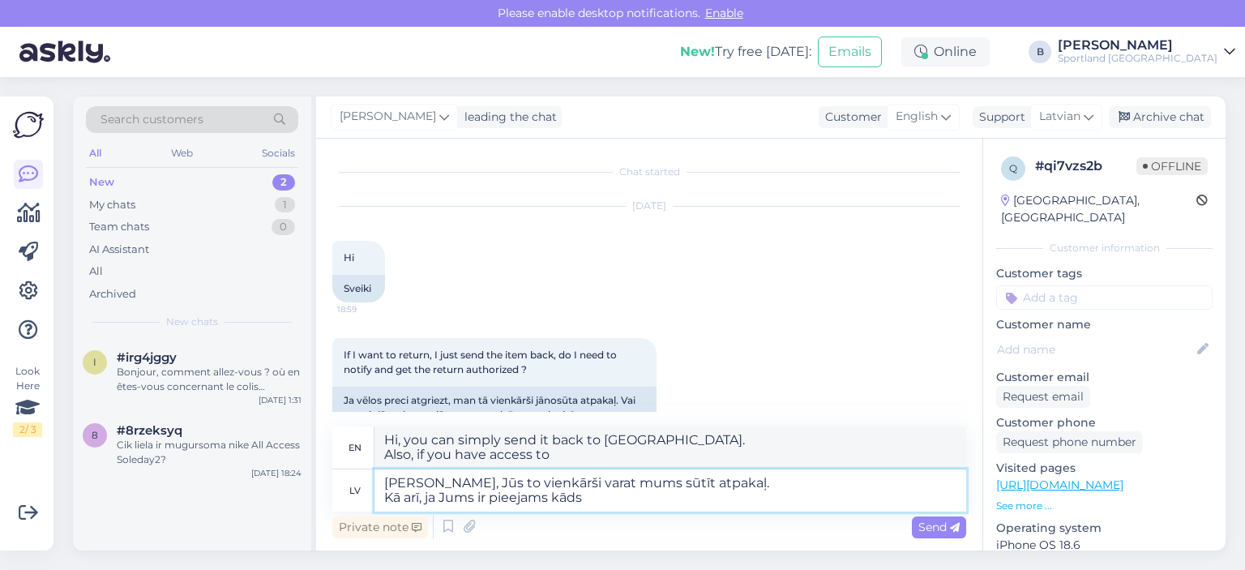
type textarea "Hi, you can simply send it back to [GEOGRAPHIC_DATA]. Also, if you have any ava…"
type textarea "[PERSON_NAME], Jūs to vienkārši varat mums sūtīt atpakaļ. Kā arī, ja Jums ir pi…"
type textarea "Hi, you can simply send it back to [GEOGRAPHIC_DATA]. Also, if you have a physi…"
type textarea "[PERSON_NAME], Jūs to vienkārši varat mums sūtīt atpakaļ. Kā arī, ja Jums ir pi…"
type textarea "Hi, you can simply send it back to [GEOGRAPHIC_DATA]. Also, if you have a physi…"
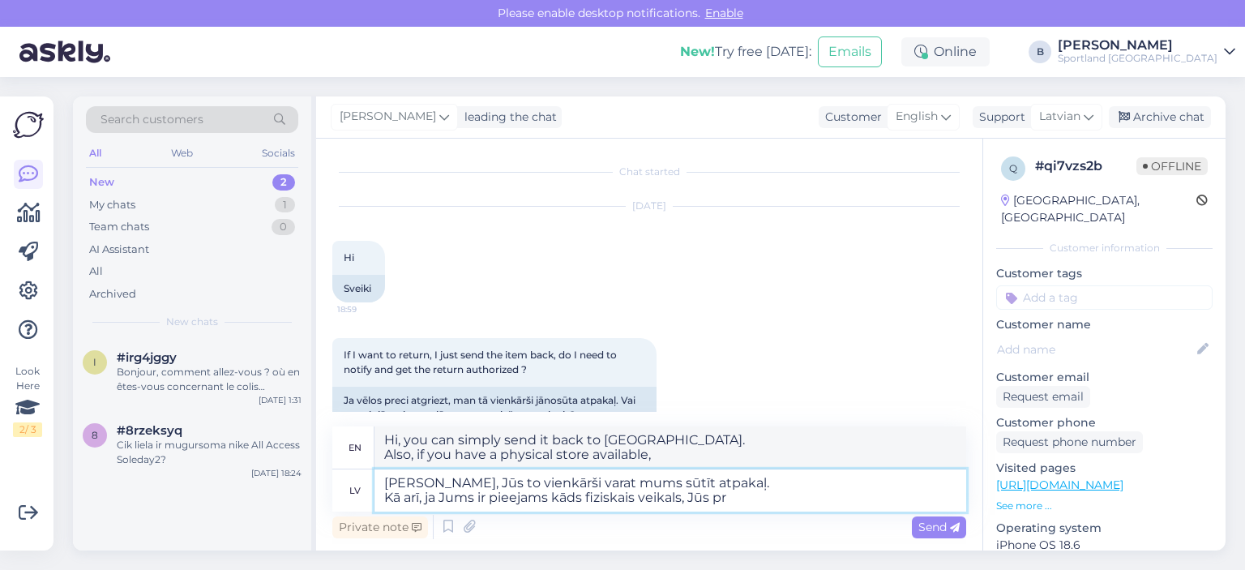
type textarea "[PERSON_NAME], Jūs to vienkārši varat mums sūtīt atpakaļ. Kā arī, ja Jums ir pi…"
type textarea "Hi, you can simply send it back to [GEOGRAPHIC_DATA]. Also, if you have a physi…"
type textarea "[PERSON_NAME], Jūs to vienkārši varat mums sūtīt atpakaļ. Kā arī, ja Jums ir pi…"
type textarea "Hello, you can simply send it back to [GEOGRAPHIC_DATA]. Also, if you have a ph…"
type textarea "[PERSON_NAME], Jūs to vienkārši varat mums sūtīt atpakaļ. Kā arī, ja Jums ir pi…"
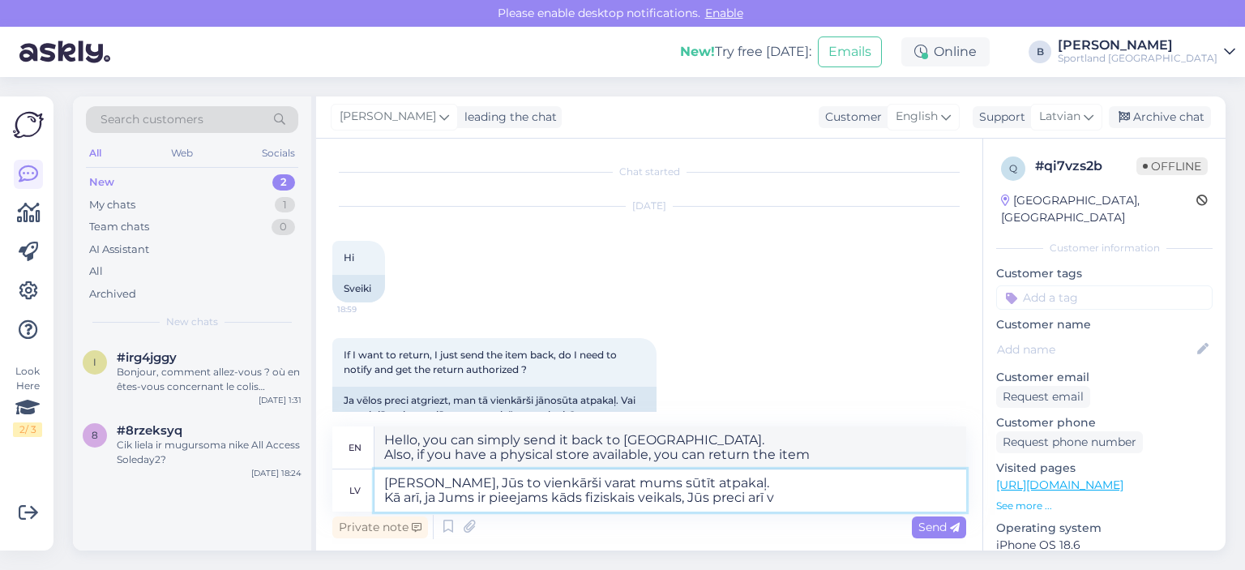
type textarea "Hello, you can simply send it back to [GEOGRAPHIC_DATA]. Also, if you have a ph…"
type textarea "[PERSON_NAME], Jūs to vienkārši varat mums sūtīt atpakaļ. Kā arī, ja Jums ir pi…"
type textarea "Hello, you can simply send it back to [GEOGRAPHIC_DATA]. Also, if you have acce…"
type textarea "[PERSON_NAME], Jūs to vienkārši varat mums sūtīt atpakaļ. Kā arī, ja Jums ir pi…"
type textarea "Hi, you can simply send it back to [GEOGRAPHIC_DATA]. Also, if you have access …"
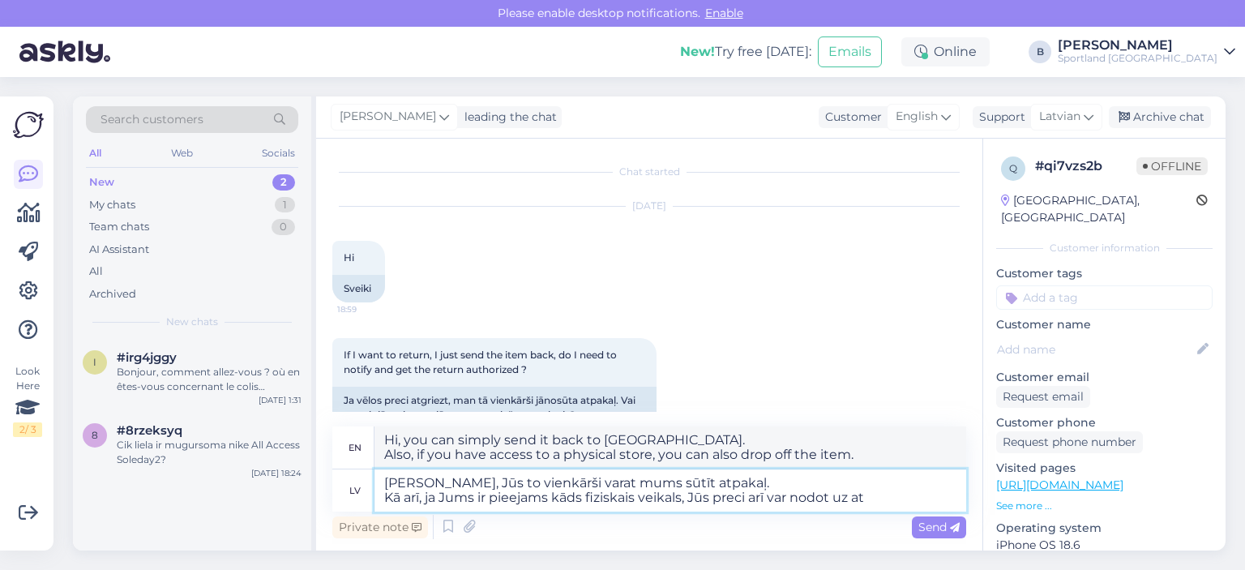
type textarea "[PERSON_NAME], Jūs to vienkārši varat mums sūtīt atpakaļ. Kā arī, ja Jums ir pi…"
type textarea "Hello, you can simply send it back to [GEOGRAPHIC_DATA]. Also, if you have acce…"
type textarea "[PERSON_NAME], Jūs to vienkārši varat mums sūtīt atpakaļ. Kā arī, ja Jums ir pi…"
type textarea "Hello, you can simply send it back to [GEOGRAPHIC_DATA]. Also, if you have acce…"
type textarea "[PERSON_NAME], Jūs to vienkārši varat mums sūtīt atpakaļ. Kā arī, ja Jums ir pi…"
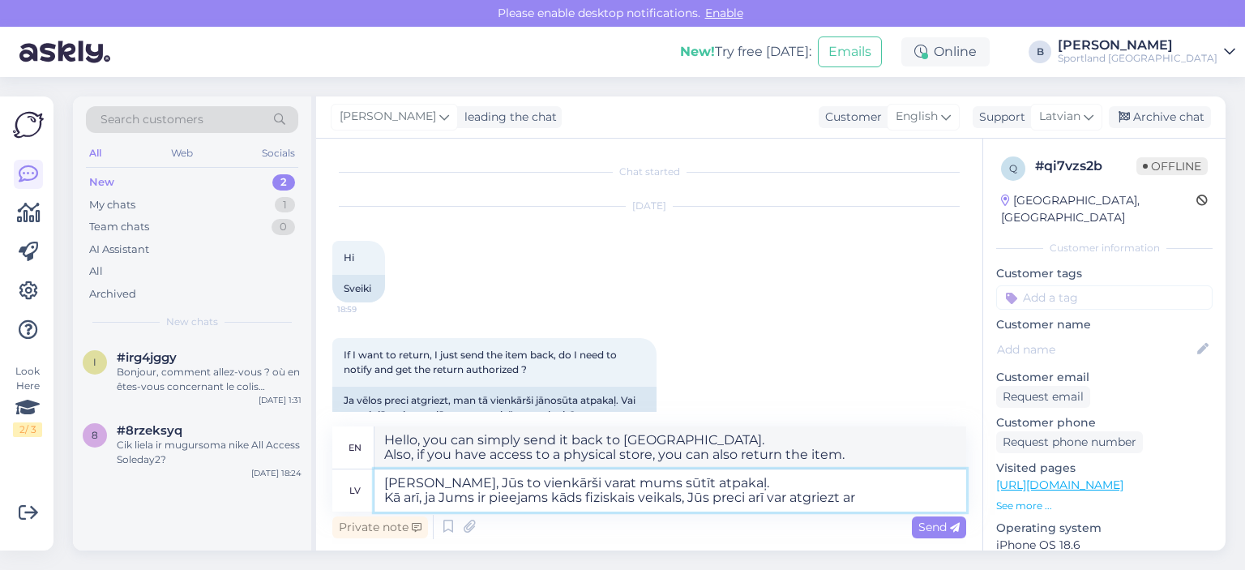
type textarea "Hi, you can simply send it back to [GEOGRAPHIC_DATA]. Also, if you have access …"
type textarea "[PERSON_NAME], Jūs to vienkārši varat mums sūtīt atpakaļ. Kā arī, ja Jums ir pi…"
type textarea "Hi, you can simply send it back to [GEOGRAPHIC_DATA]. Also, if you have access …"
type textarea "[PERSON_NAME], Jūs to vienkārši varat mums sūtīt atpakaļ. Kā arī, ja Jums ir pi…"
click at [747, 499] on span "Send" at bounding box center [939, 527] width 41 height 15
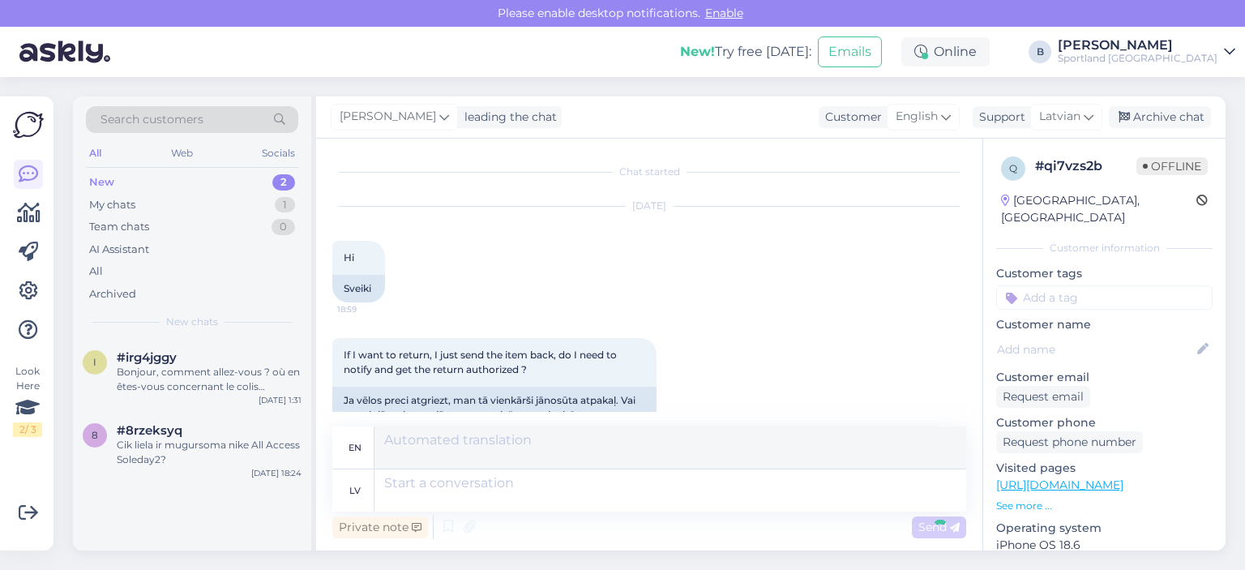
scroll to position [195, 0]
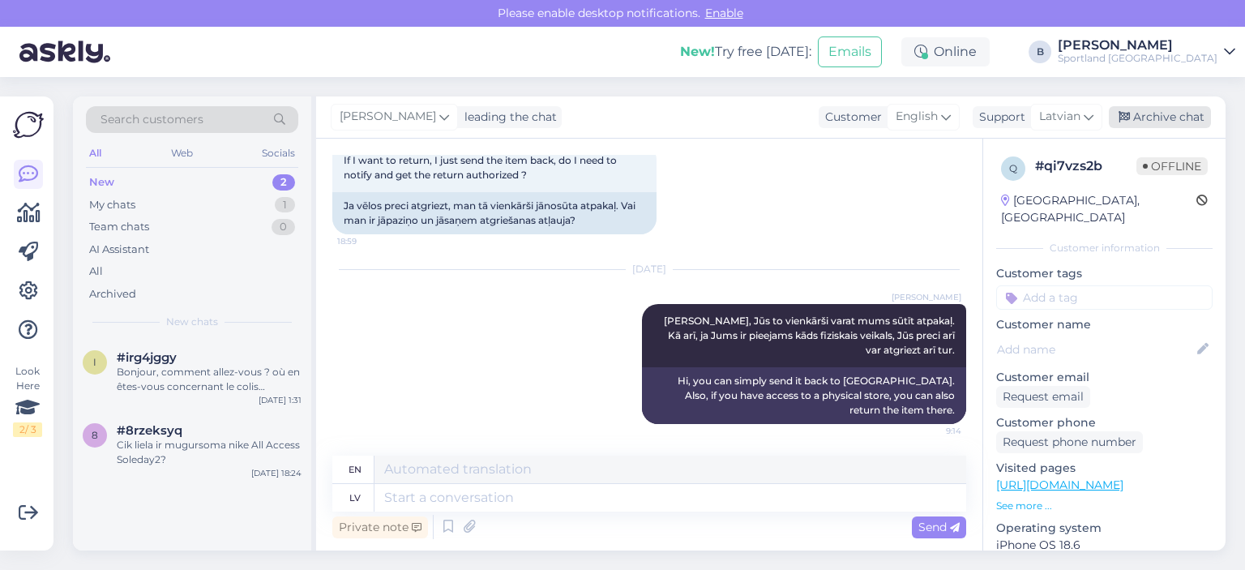
click at [747, 114] on div "Archive chat" at bounding box center [1160, 117] width 102 height 22
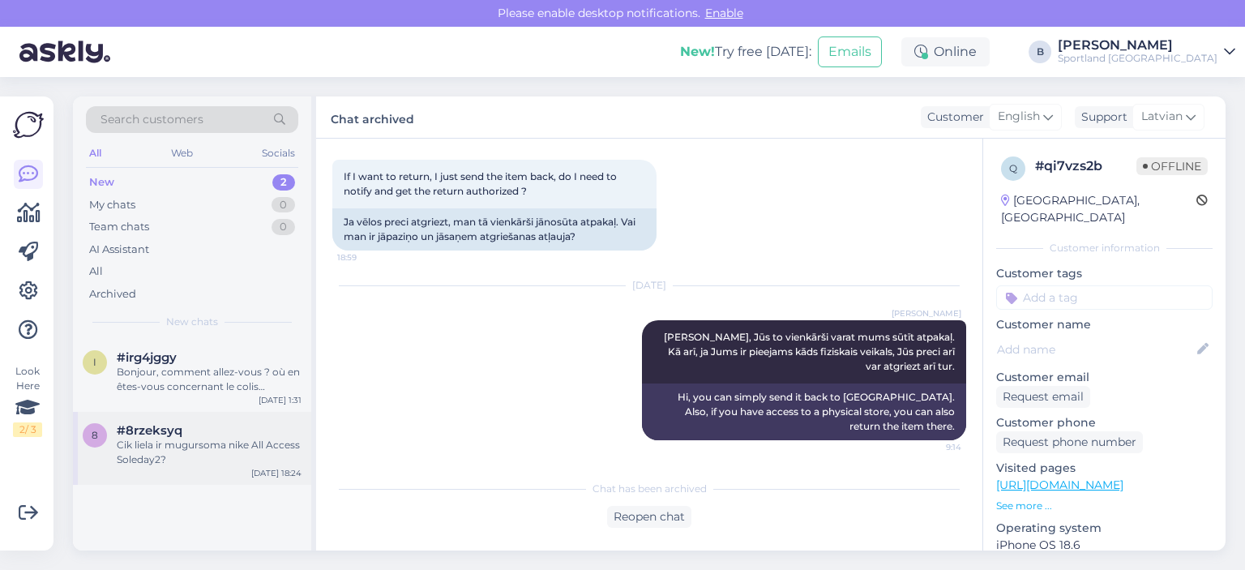
click at [205, 446] on div "Cik liela ir mugursoma nike All Access Soleday2?" at bounding box center [209, 452] width 185 height 29
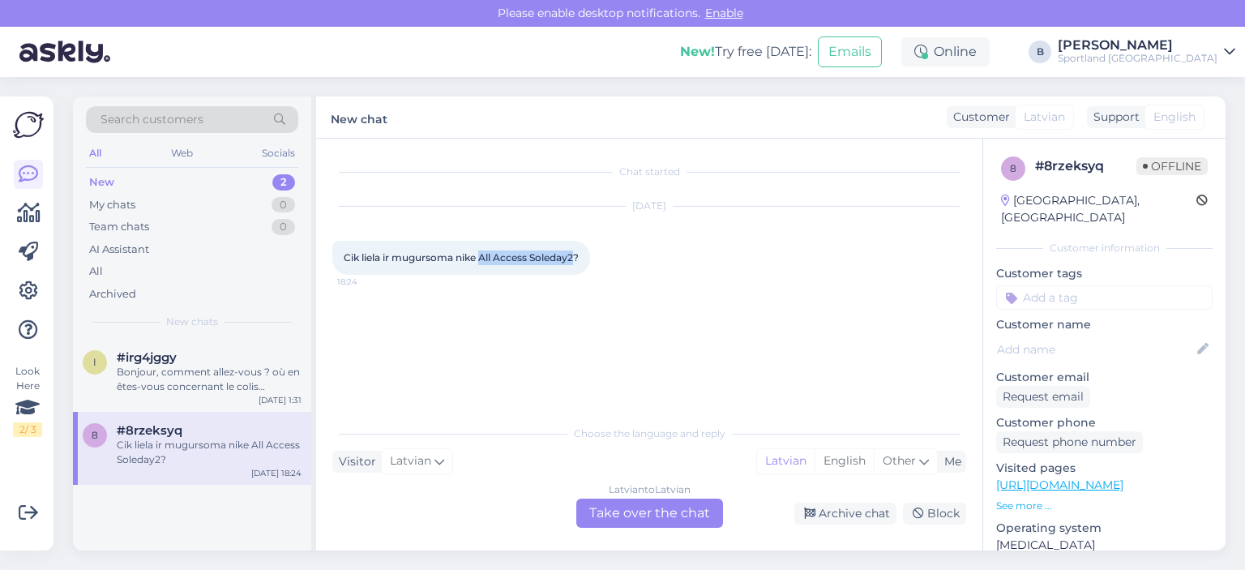
drag, startPoint x: 484, startPoint y: 255, endPoint x: 574, endPoint y: 256, distance: 90.0
click at [574, 256] on span "Cik liela ir mugursoma nike All Access Soleday2?" at bounding box center [461, 257] width 235 height 12
copy span "All Access Soleday2"
click at [668, 499] on div "Latvian to Latvian Take over the chat" at bounding box center [649, 513] width 147 height 29
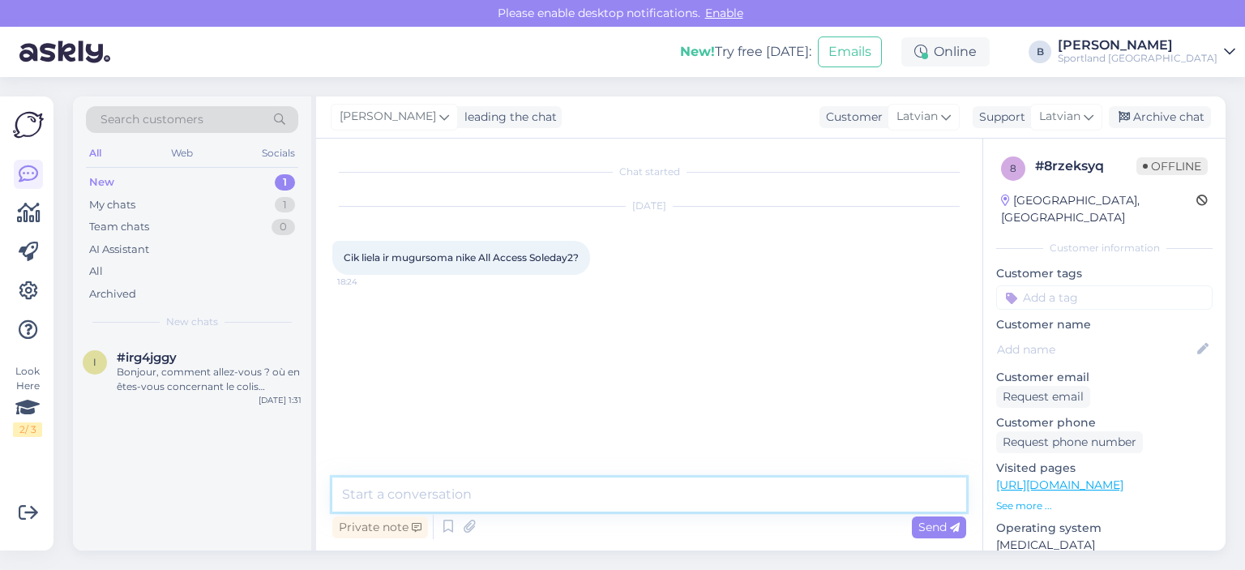
click at [665, 499] on textarea at bounding box center [649, 495] width 634 height 34
paste textarea "Nike All Access Soleday 2 — izmēri Formāts: One Size (vienots izmērs) Dimension…"
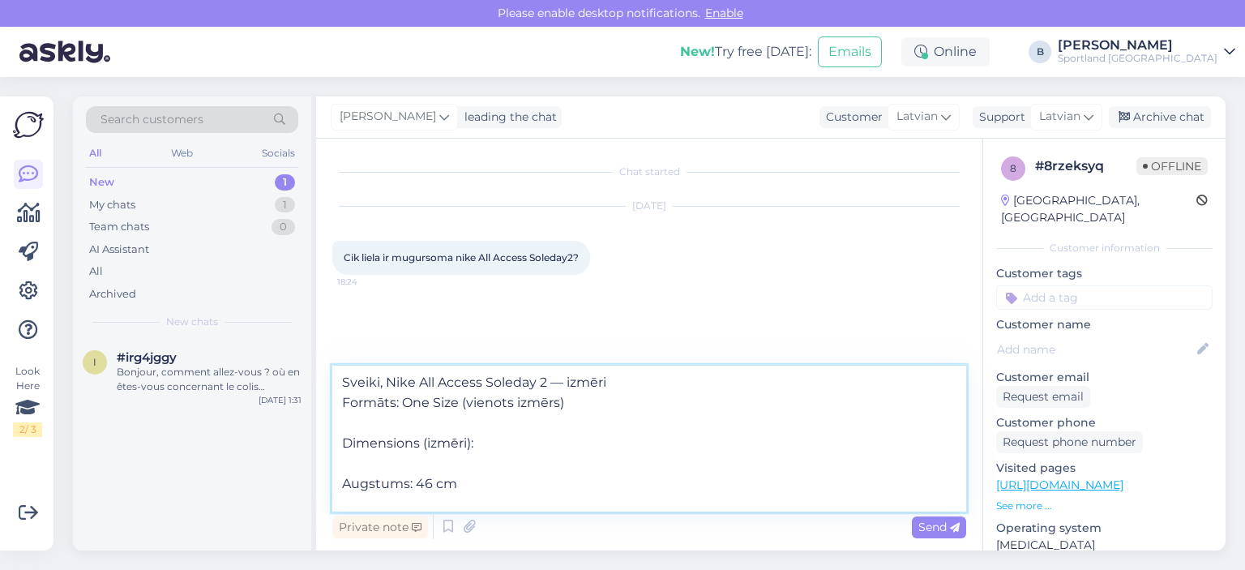
scroll to position [61, 0]
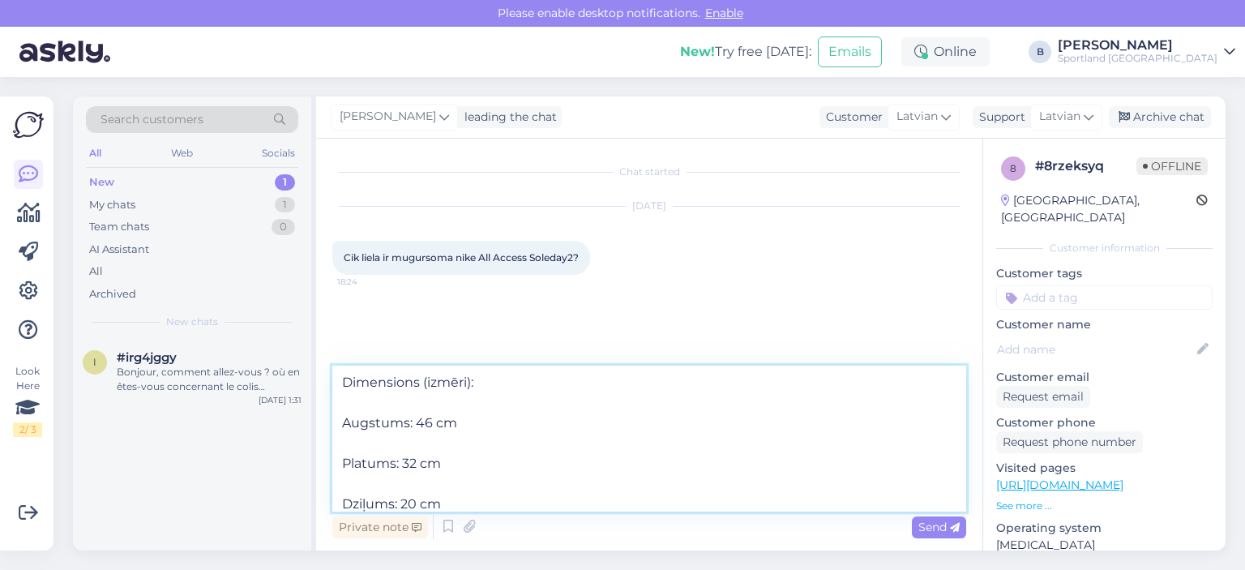
click at [348, 492] on textarea "Sveiki, Nike All Access Soleday 2 — izmēri Formāts: One Size (vienots izmērs) D…" at bounding box center [649, 439] width 634 height 146
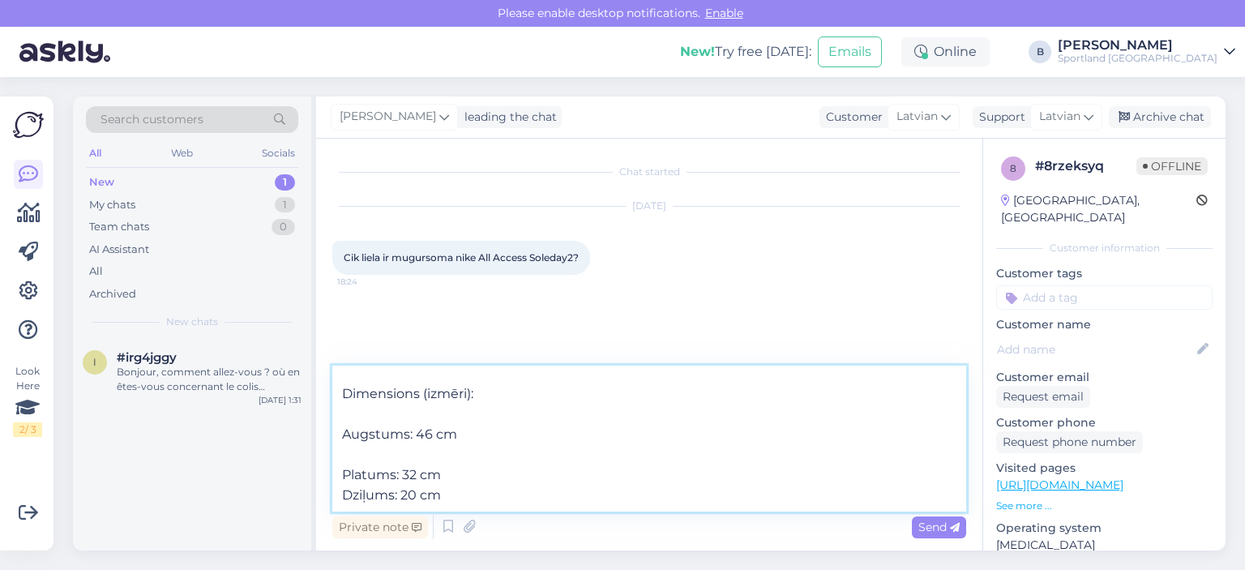
scroll to position [49, 0]
click at [344, 470] on textarea "Sveiki, Nike All Access Soleday 2 — izmēri Formāts: One Size (vienots izmērs) D…" at bounding box center [649, 439] width 634 height 146
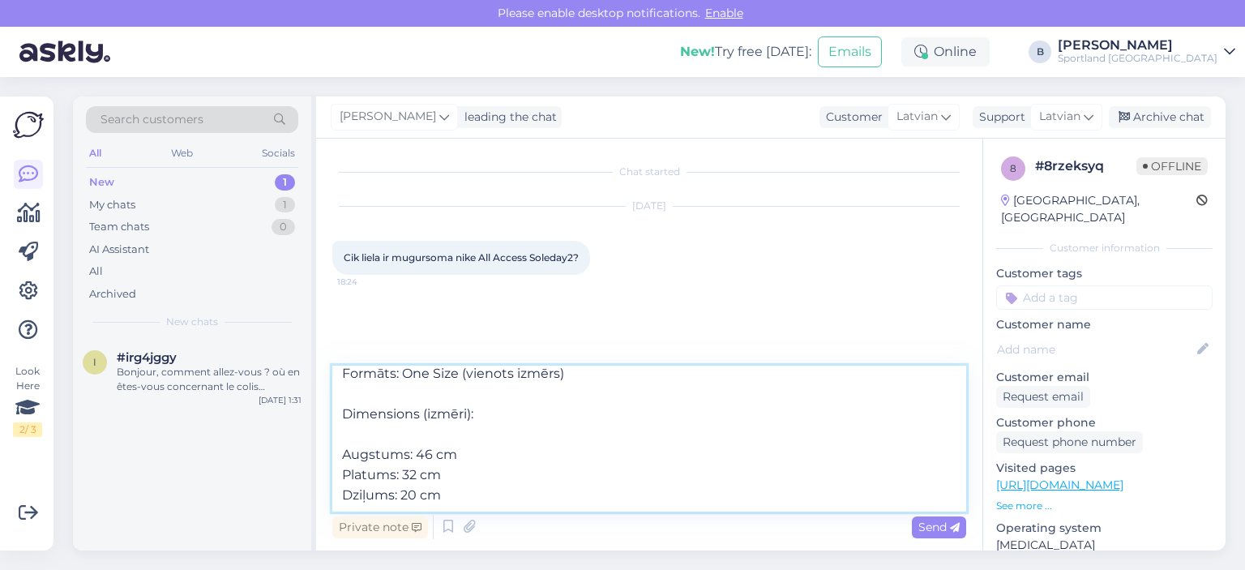
scroll to position [29, 0]
click at [341, 451] on textarea "Sveiki, Nike All Access Soleday 2 — izmēri Formāts: One Size (vienots izmērs) D…" at bounding box center [649, 439] width 634 height 146
click at [344, 432] on textarea "Sveiki, Nike All Access Soleday 2 — izmēri Formāts: One Size (vienots izmērs) D…" at bounding box center [649, 439] width 634 height 146
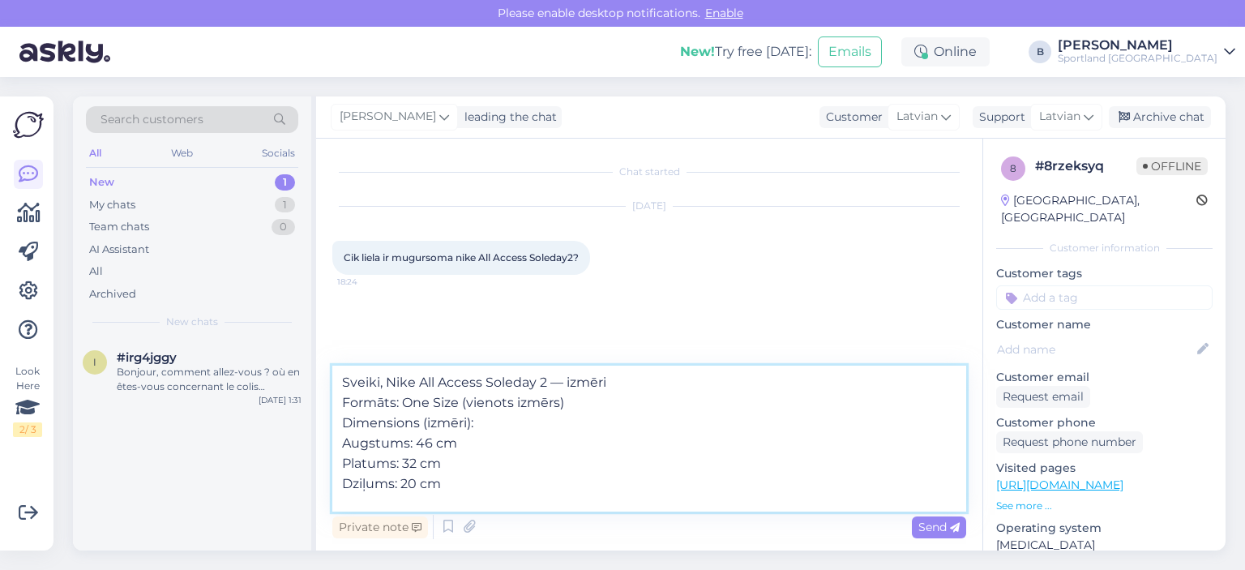
scroll to position [0, 0]
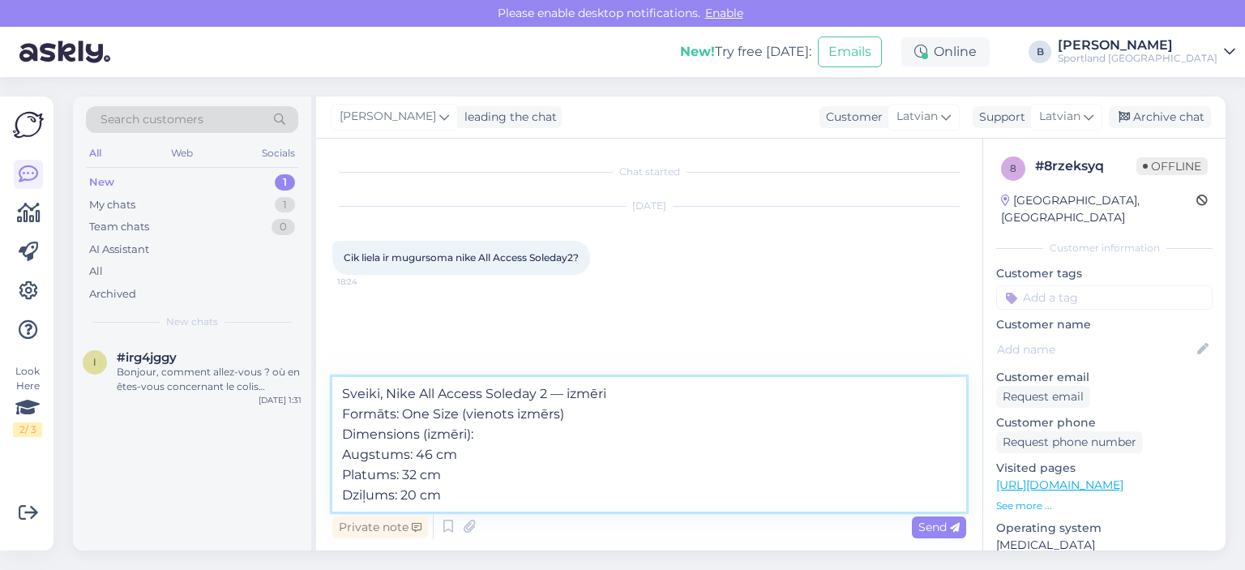
drag, startPoint x: 578, startPoint y: 393, endPoint x: 555, endPoint y: 393, distance: 22.7
click at [555, 393] on textarea "Sveiki, Nike All Access Soleday 2 — izmēri Formāts: One Size (vienots izmērs) D…" at bounding box center [649, 444] width 634 height 135
click at [388, 392] on textarea "Sveiki, Nike All Access Soleday 2 Formāts: One Size (vienots izmērs) Dimensions…" at bounding box center [649, 444] width 634 height 135
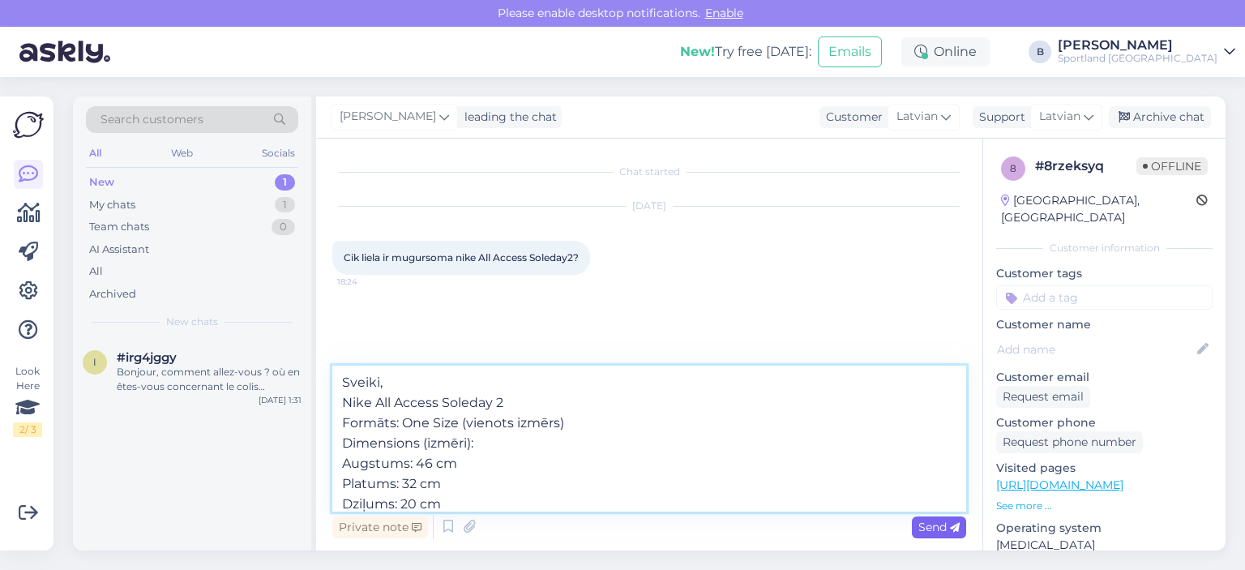
type textarea "Sveiki, Nike All Access Soleday 2 Formāts: One Size (vienots izmērs) Dimensions…"
click at [747, 499] on span "Send" at bounding box center [939, 527] width 41 height 15
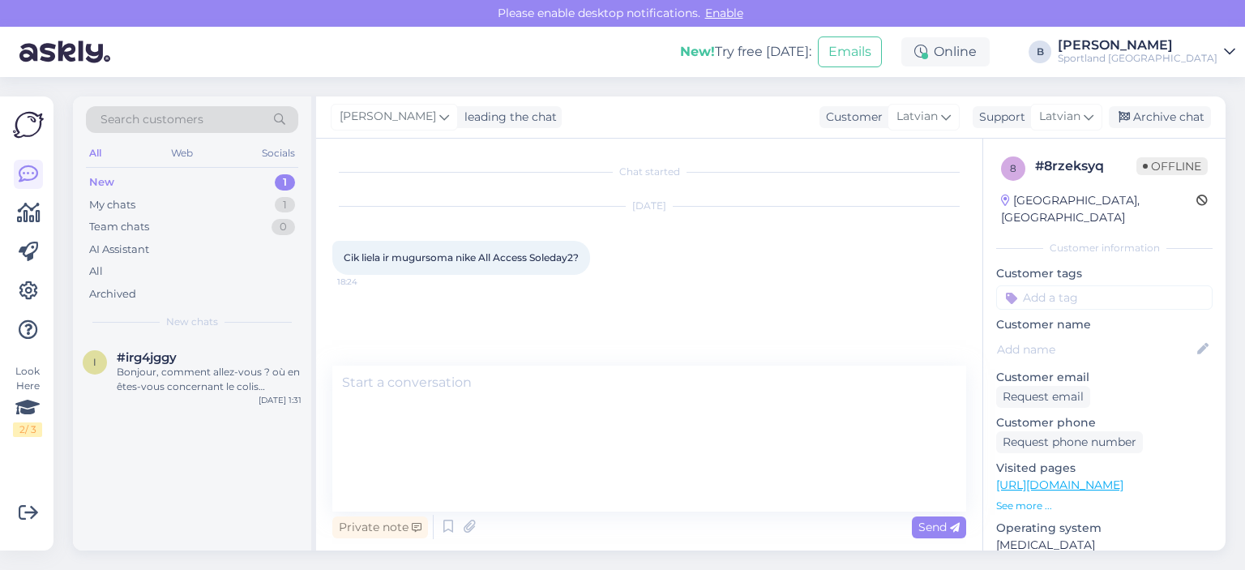
scroll to position [21, 0]
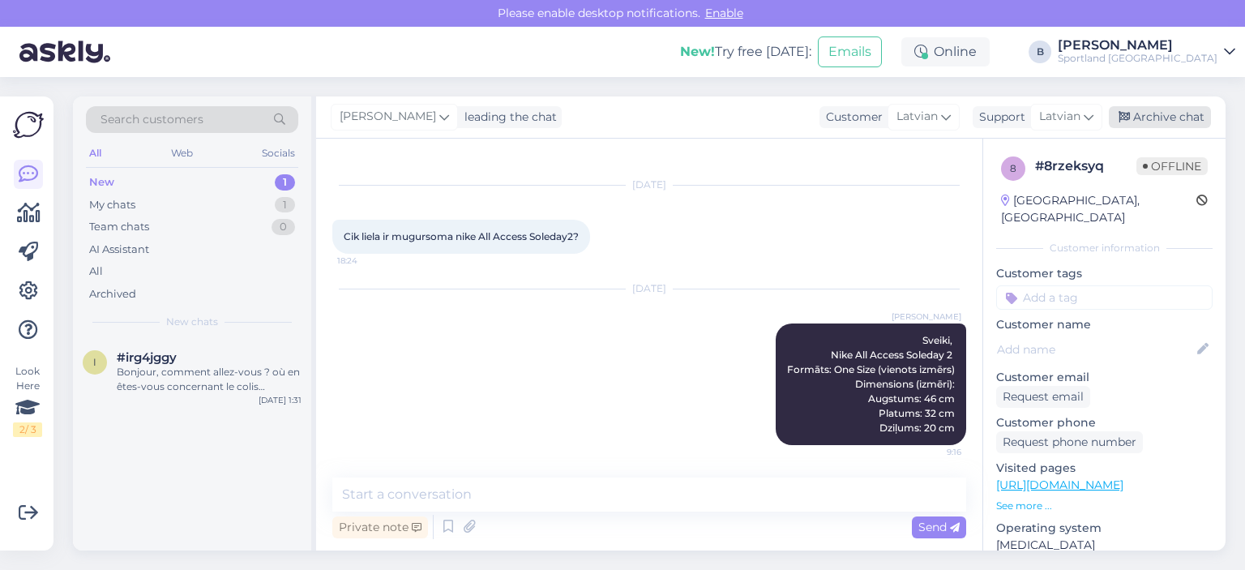
click at [747, 110] on div "Archive chat" at bounding box center [1160, 117] width 102 height 22
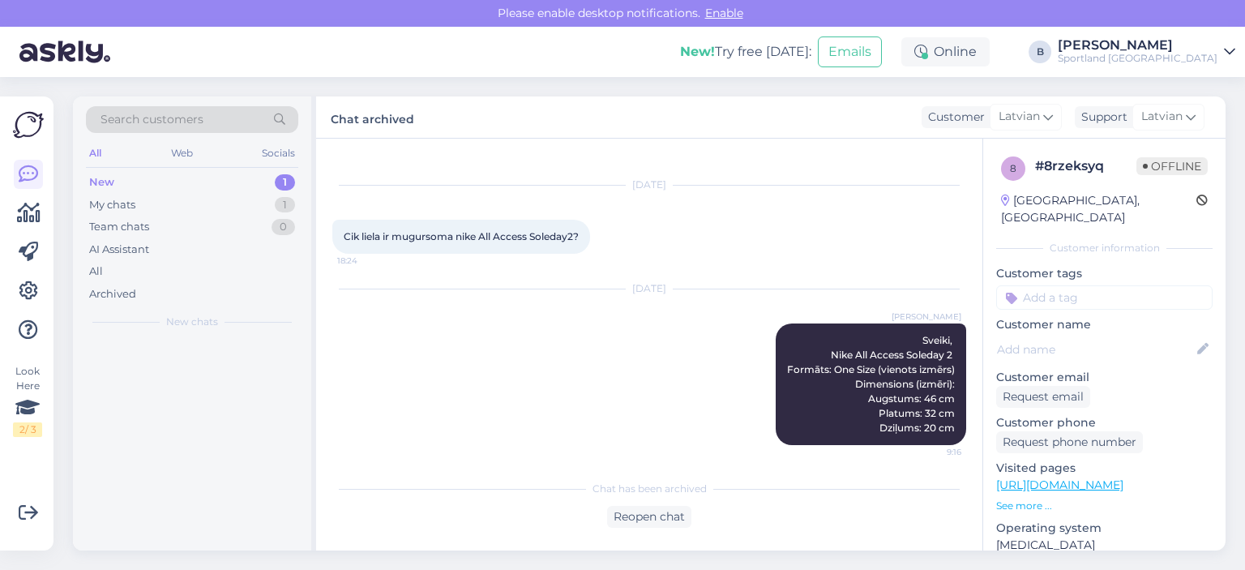
scroll to position [26, 0]
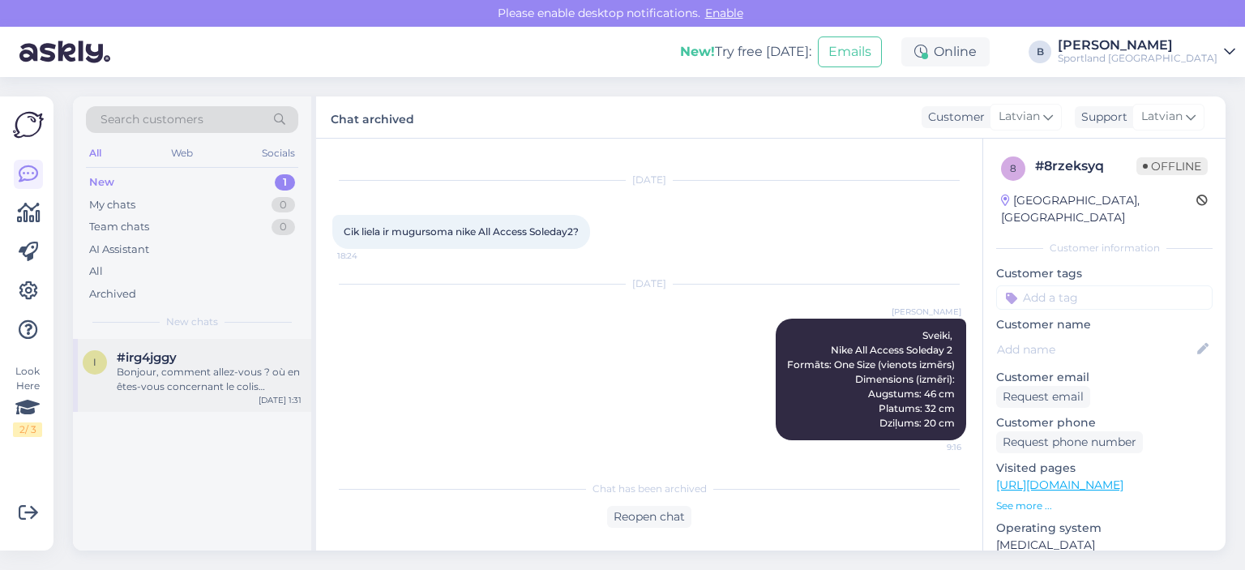
click at [223, 374] on div "Bonjour, comment allez-vous ? où en êtes-vous concernant le colis manquant s’il…" at bounding box center [209, 379] width 185 height 29
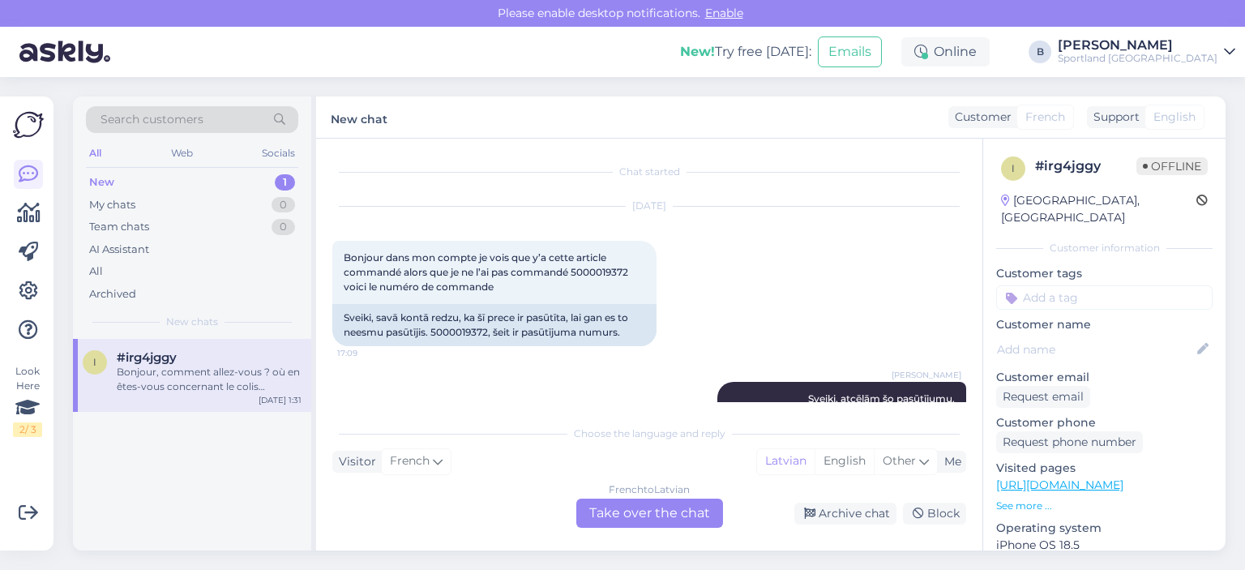
scroll to position [6692, 0]
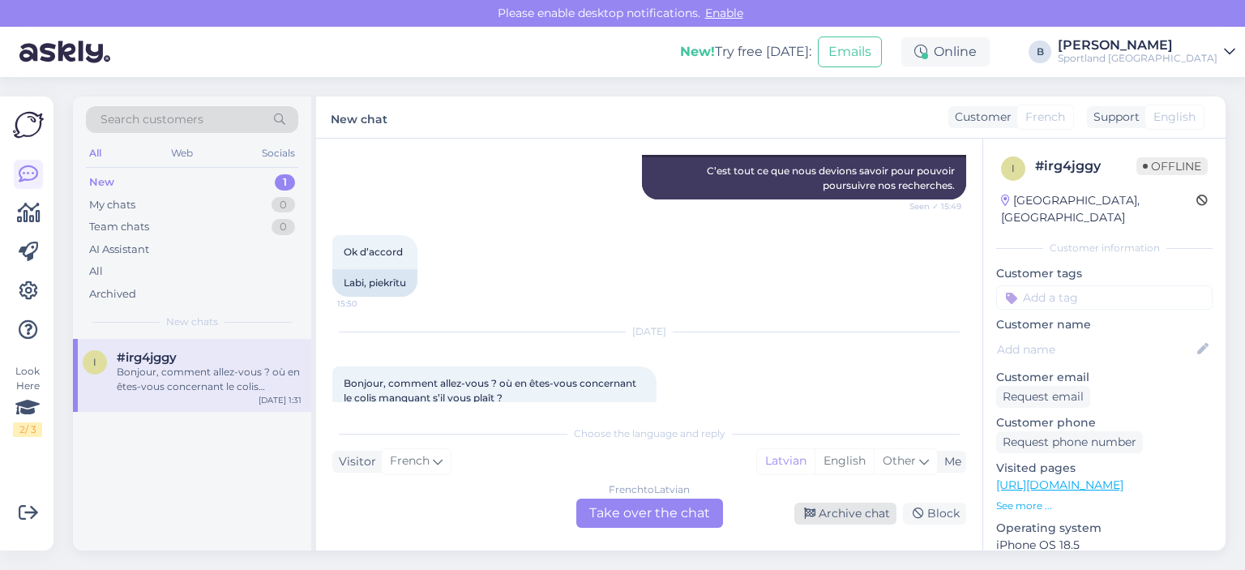
click at [747, 499] on div "Archive chat" at bounding box center [846, 514] width 102 height 22
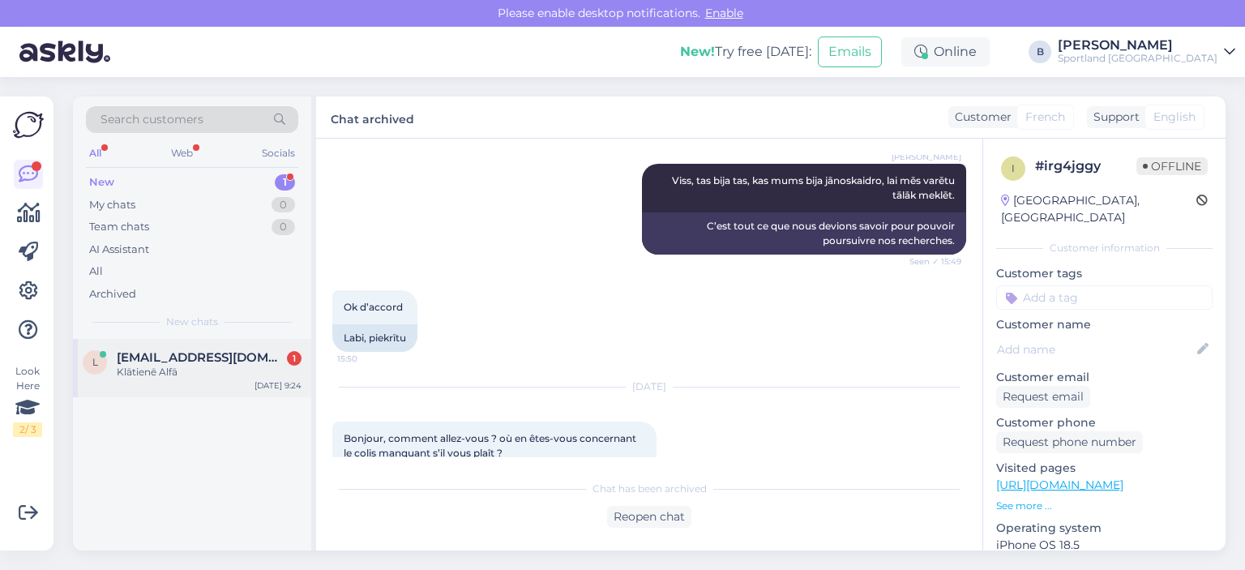
click at [217, 362] on span "[EMAIL_ADDRESS][DOMAIN_NAME]" at bounding box center [201, 357] width 169 height 15
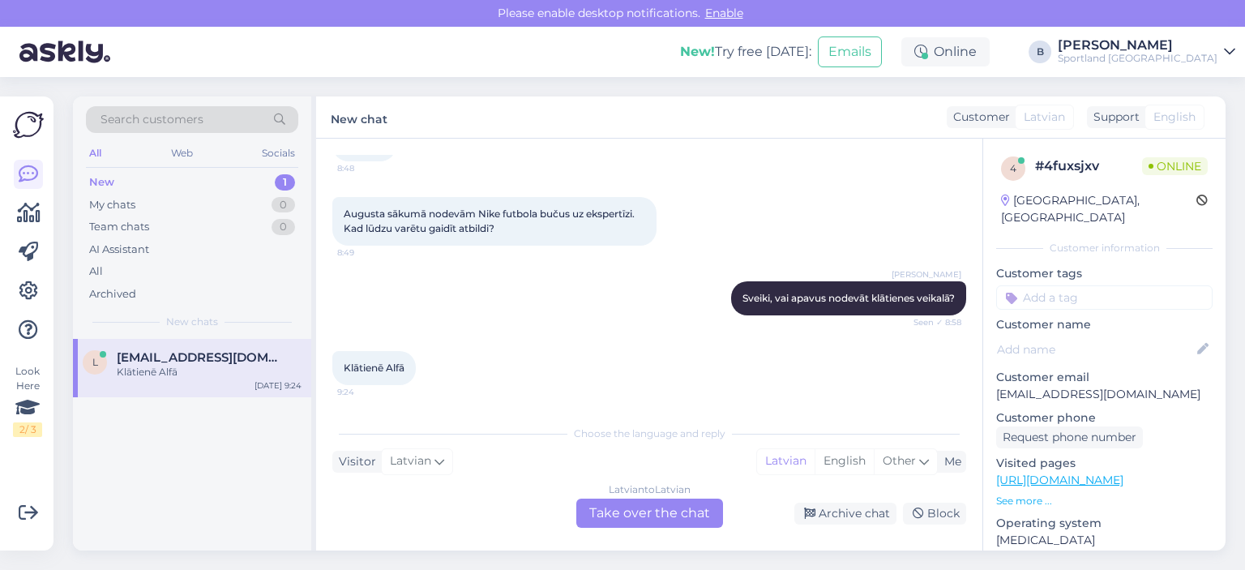
click at [619, 499] on div "Latvian to Latvian Take over the chat" at bounding box center [649, 513] width 147 height 29
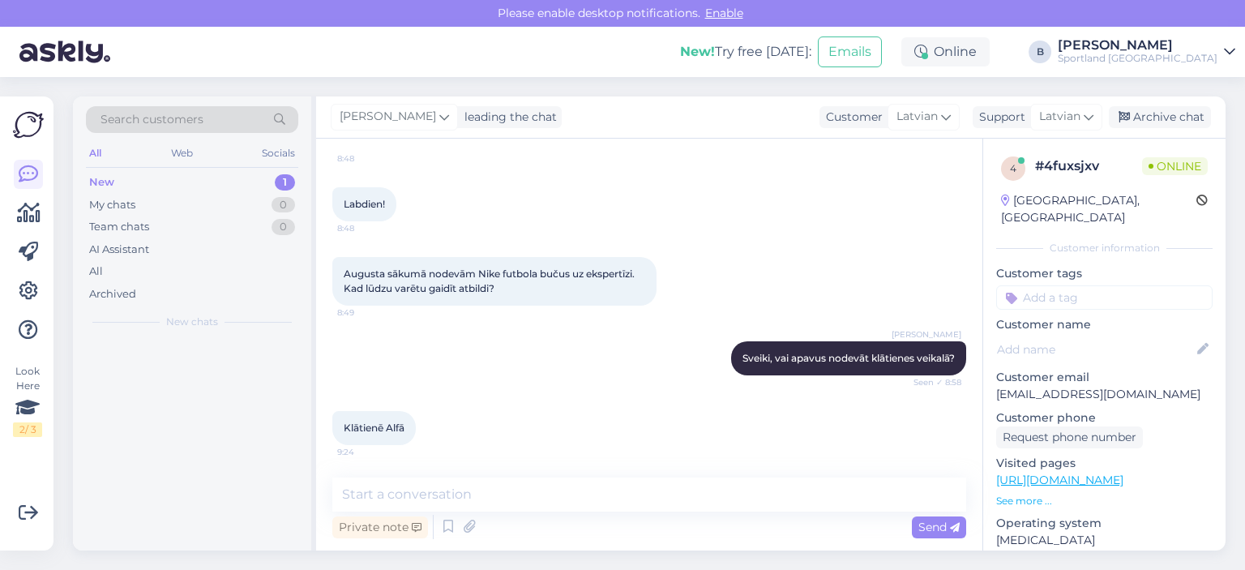
scroll to position [123, 0]
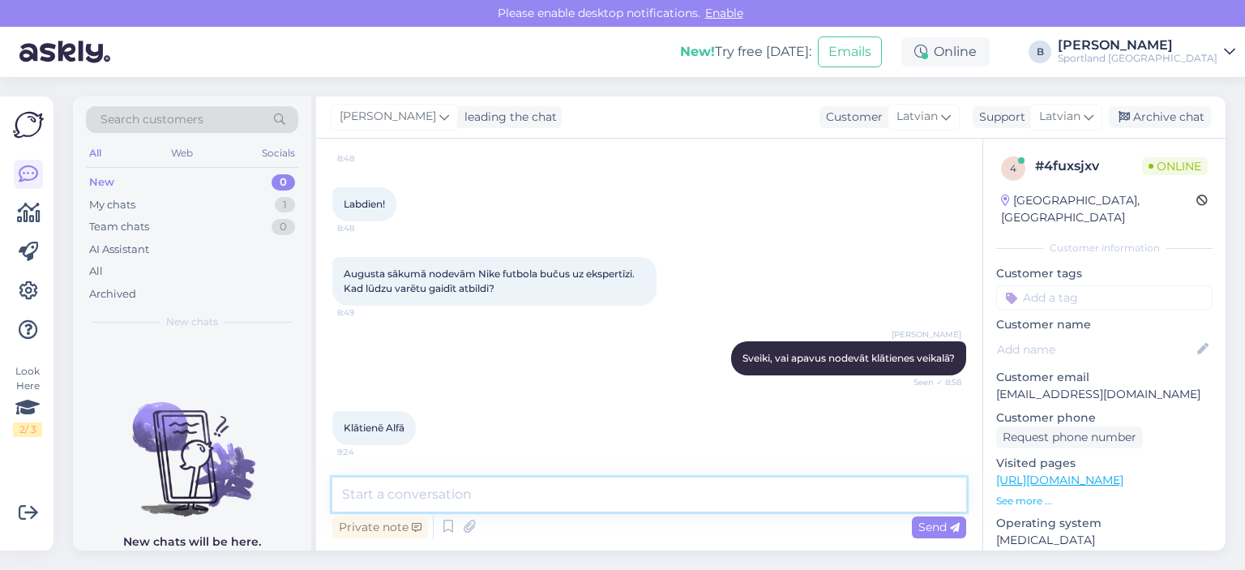
click at [630, 499] on textarea at bounding box center [649, 495] width 634 height 34
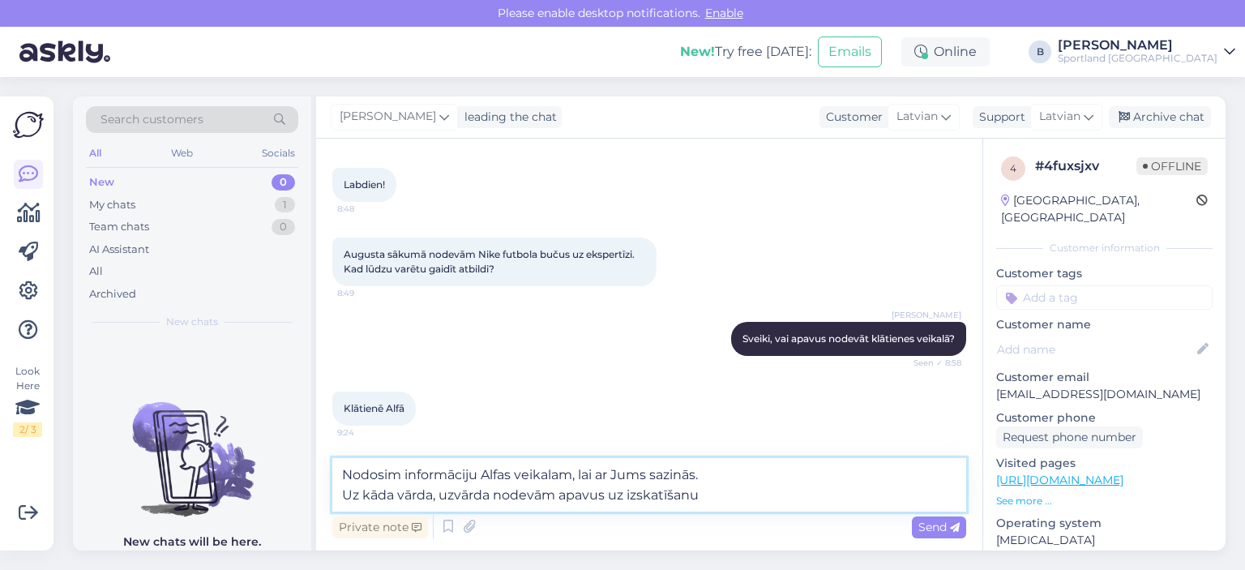
type textarea "Nodosim informāciju Alfas veikalam, lai ar Jums sazinās. Uz kāda vārda, uzvārda…"
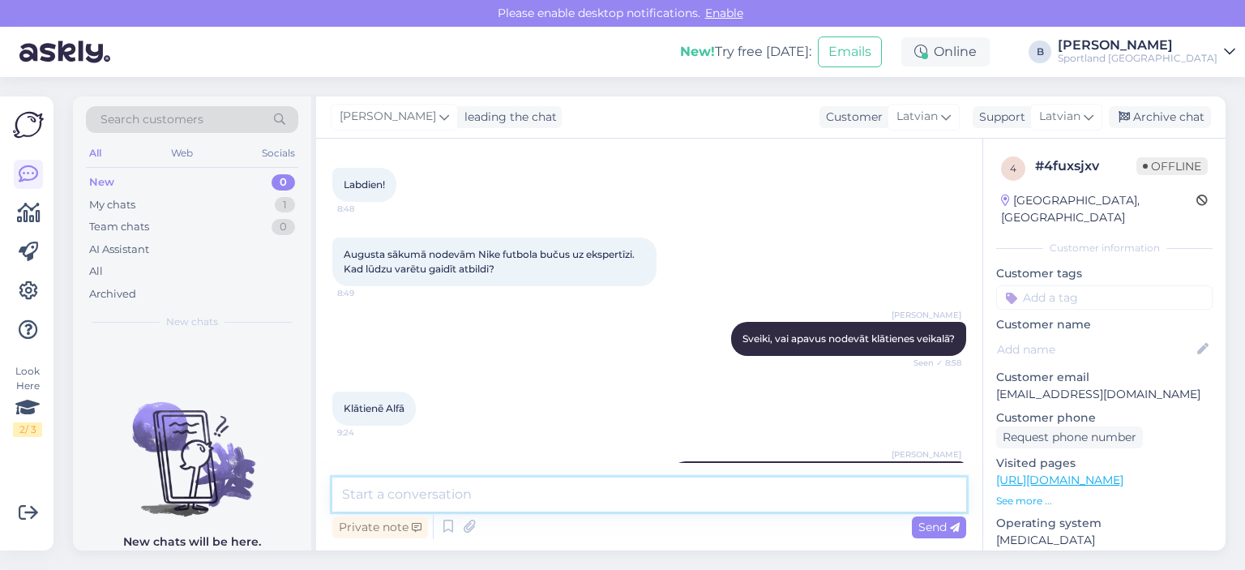
scroll to position [208, 0]
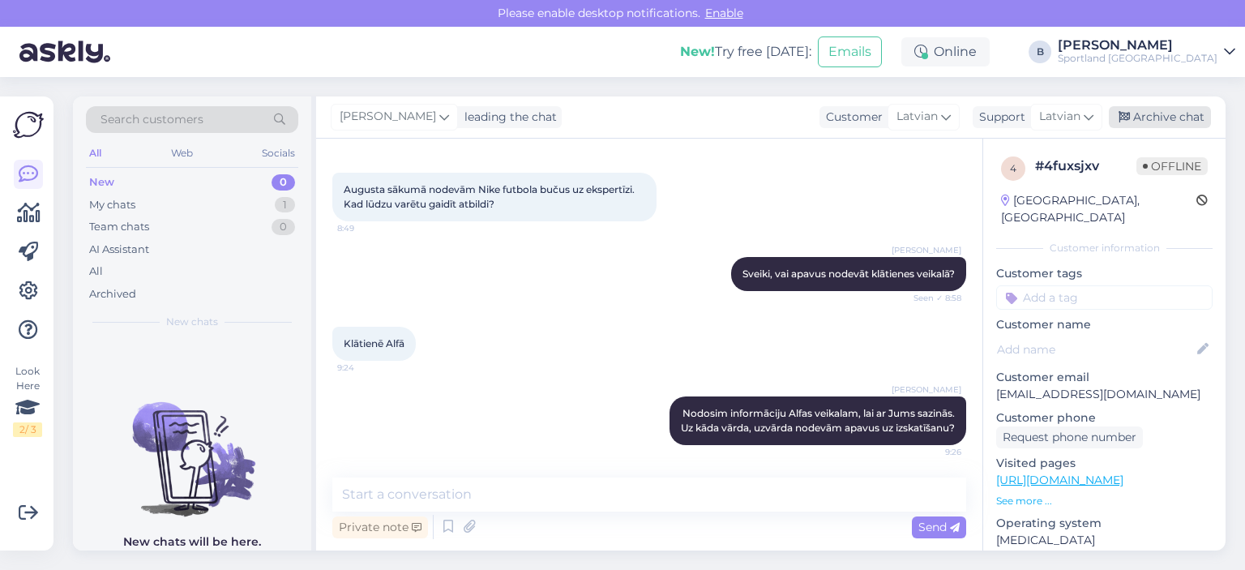
click at [747, 122] on div "Archive chat" at bounding box center [1160, 117] width 102 height 22
